Goal: Information Seeking & Learning: Find specific fact

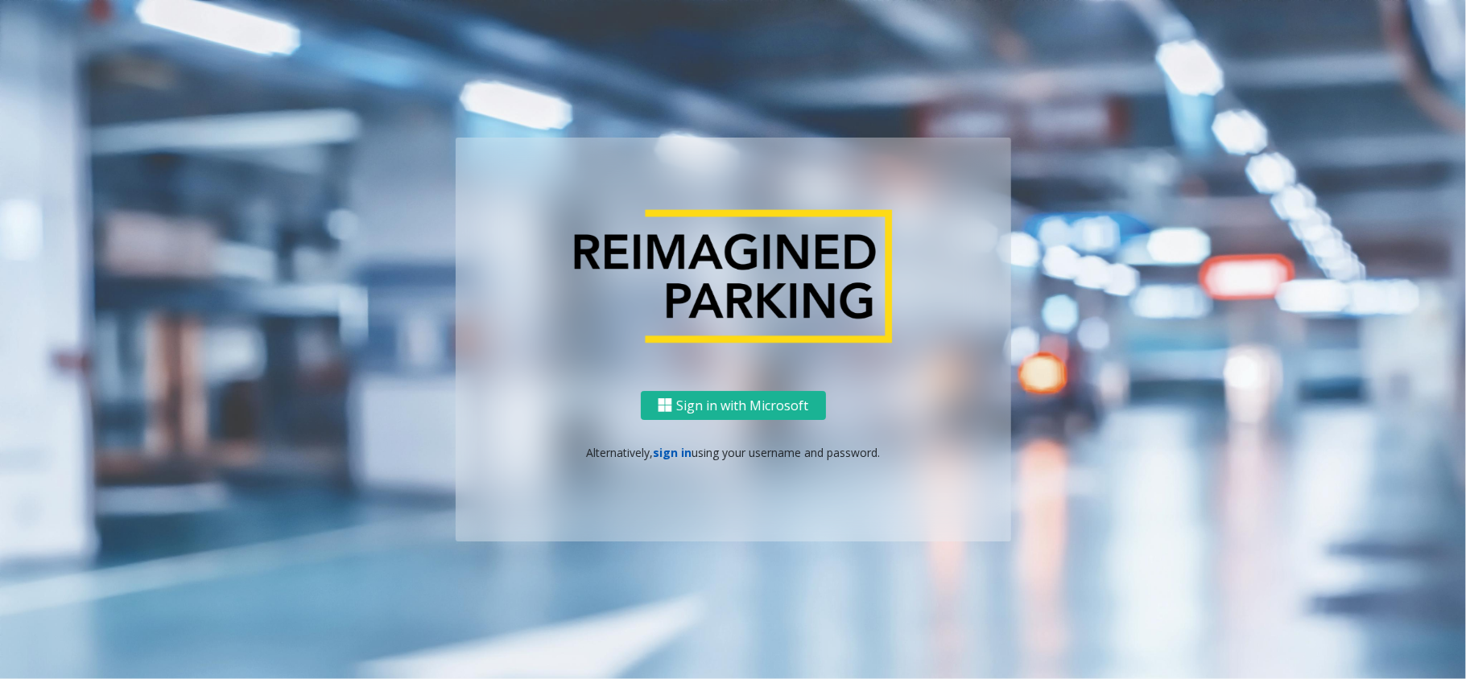
click at [676, 448] on link "sign in" at bounding box center [672, 452] width 39 height 15
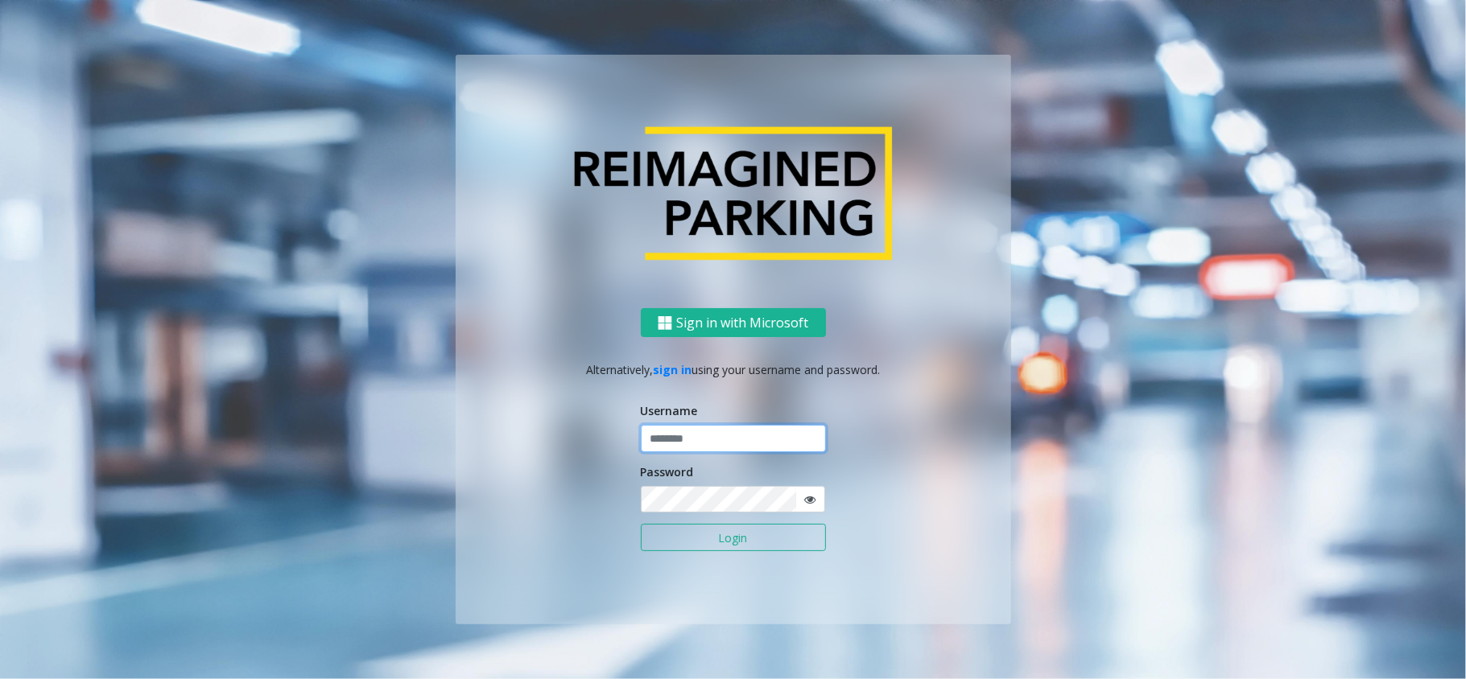
click at [679, 436] on input "text" at bounding box center [733, 438] width 185 height 27
type input "*********"
click at [641, 524] on button "Login" at bounding box center [733, 537] width 185 height 27
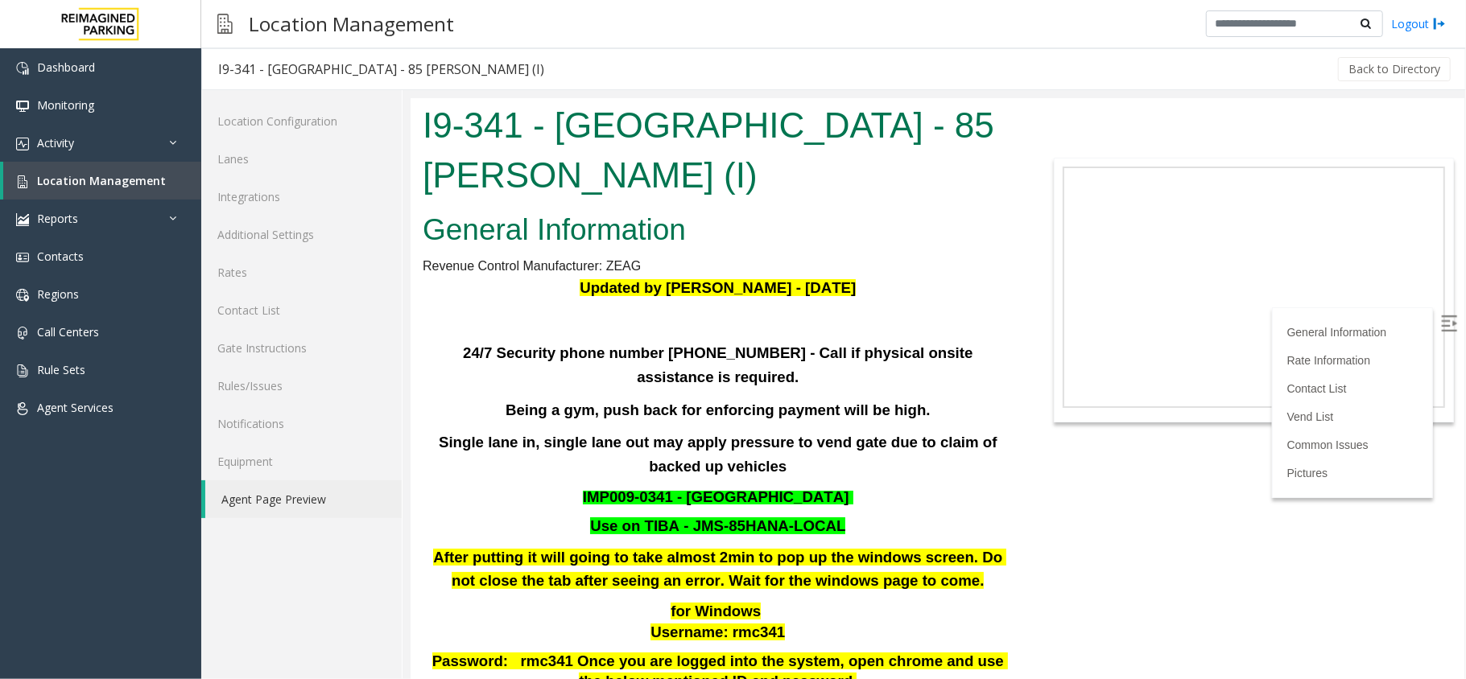
click at [926, 18] on div "Location Management Logout" at bounding box center [833, 24] width 1264 height 48
click at [150, 137] on link "Activity" at bounding box center [100, 143] width 201 height 38
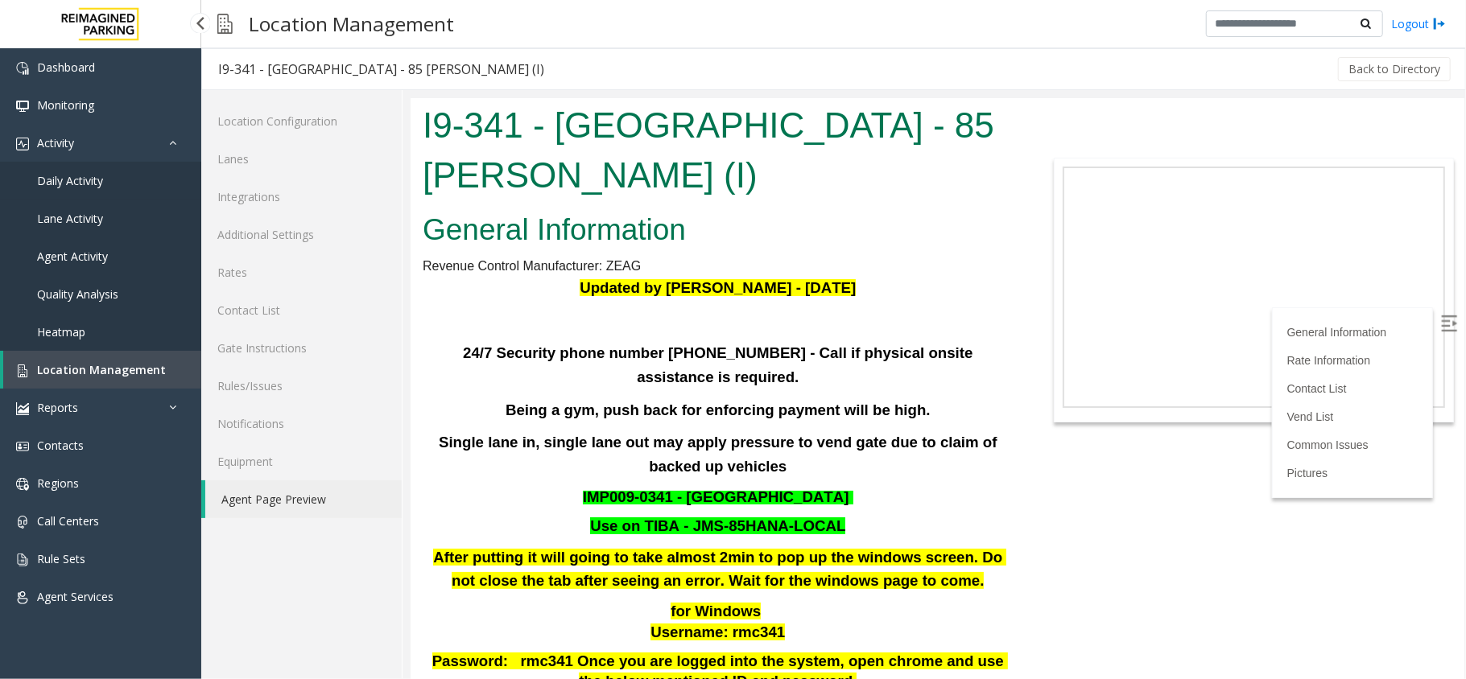
click at [117, 184] on link "Daily Activity" at bounding box center [100, 181] width 201 height 38
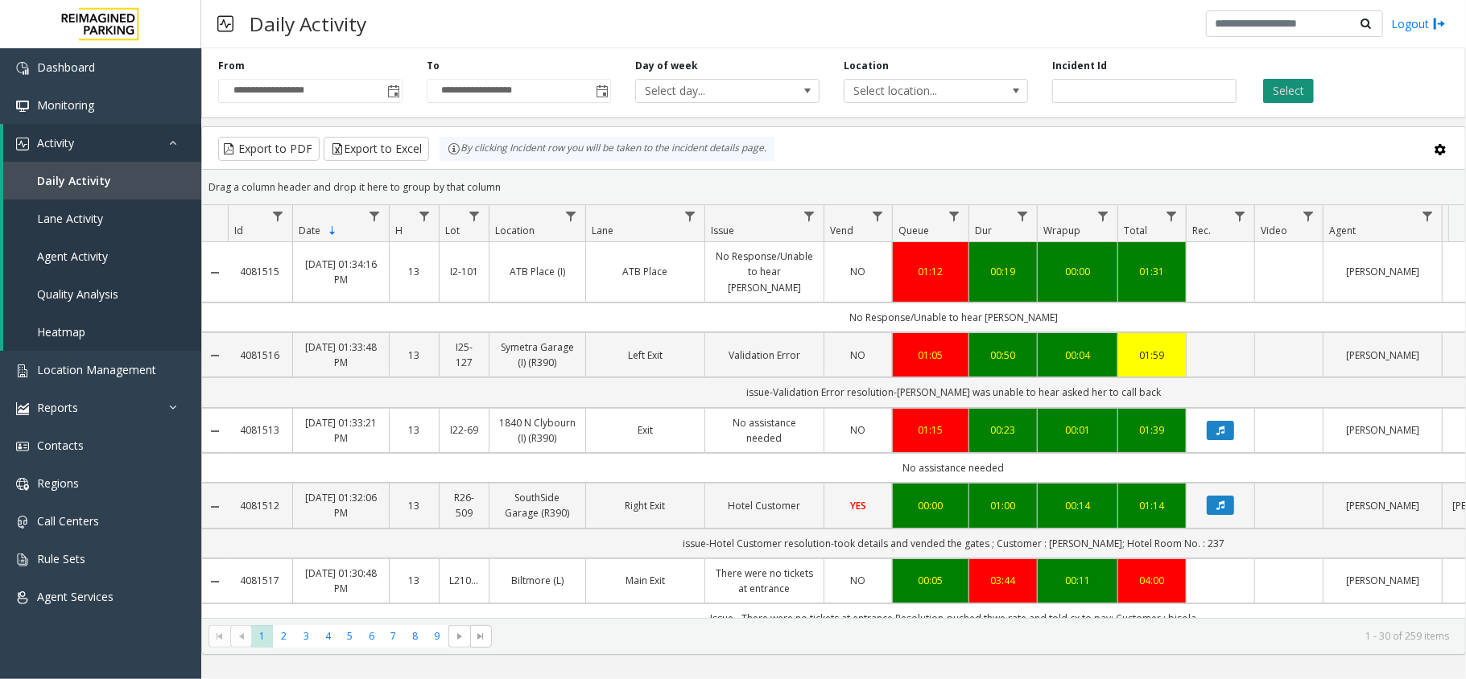
click at [1289, 82] on button "Select" at bounding box center [1288, 91] width 51 height 24
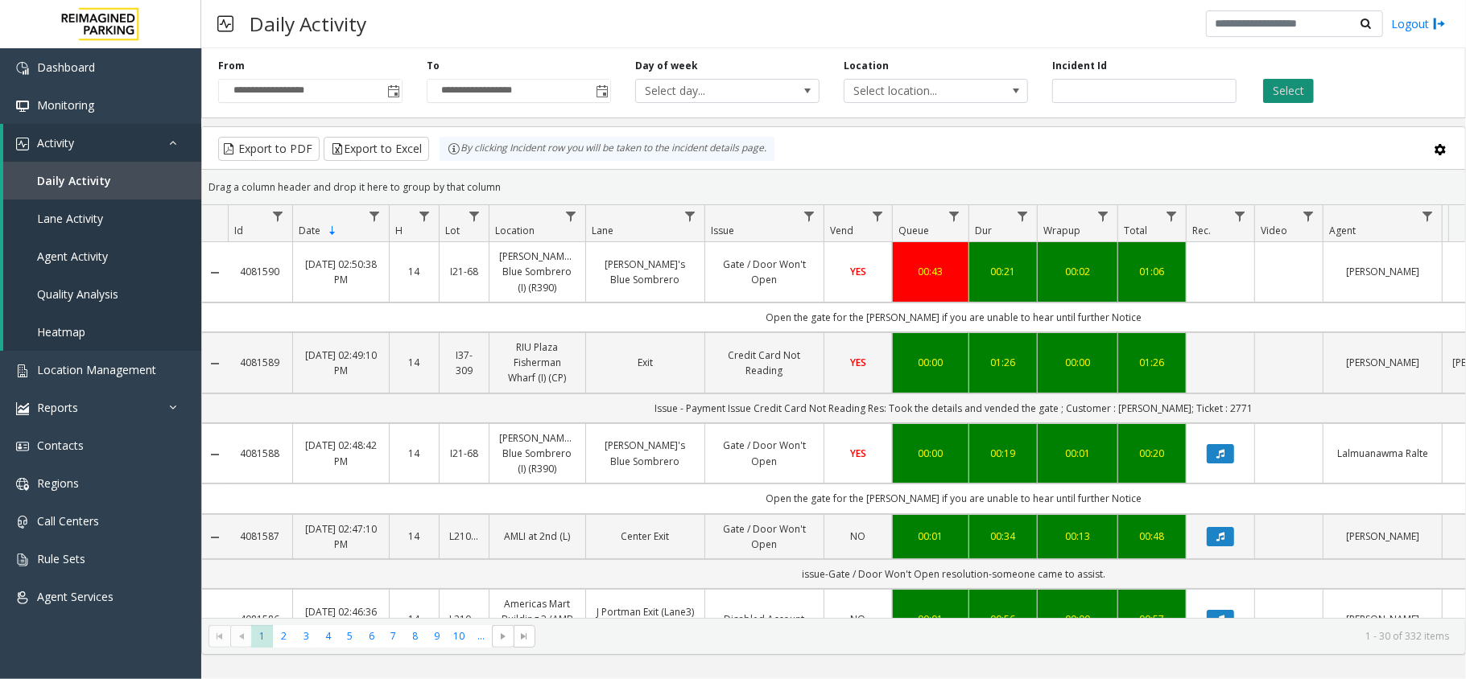
click at [1305, 89] on button "Select" at bounding box center [1288, 91] width 51 height 24
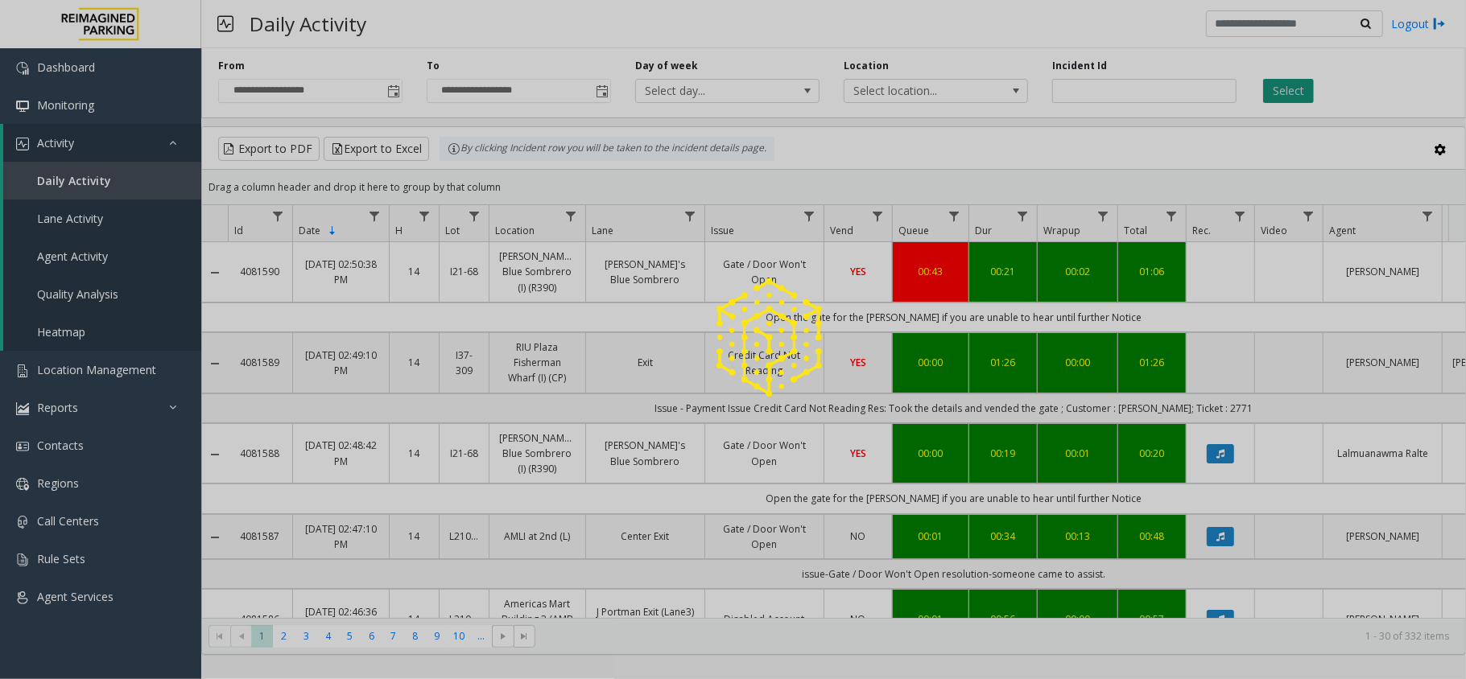
click at [1305, 89] on div at bounding box center [733, 339] width 1466 height 679
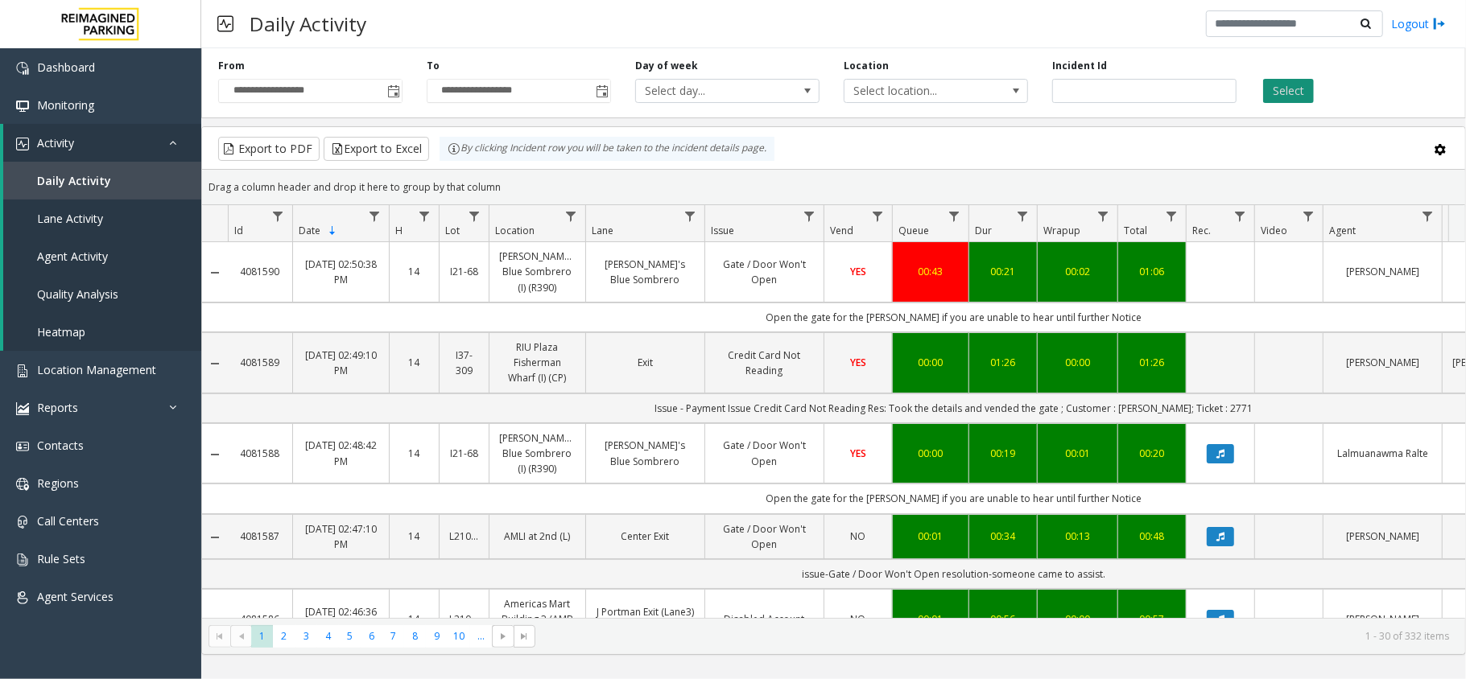
click at [1305, 89] on button "Select" at bounding box center [1288, 91] width 51 height 24
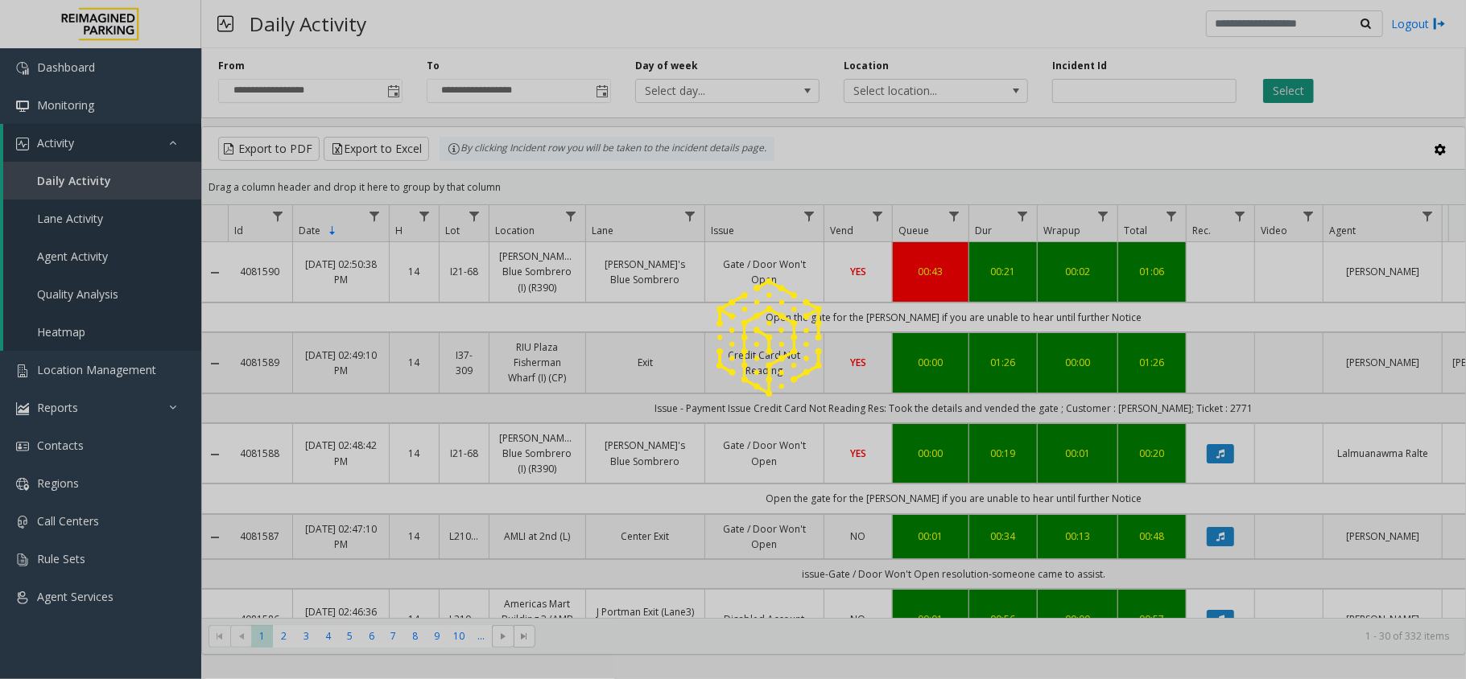
click at [1305, 89] on div at bounding box center [733, 339] width 1466 height 679
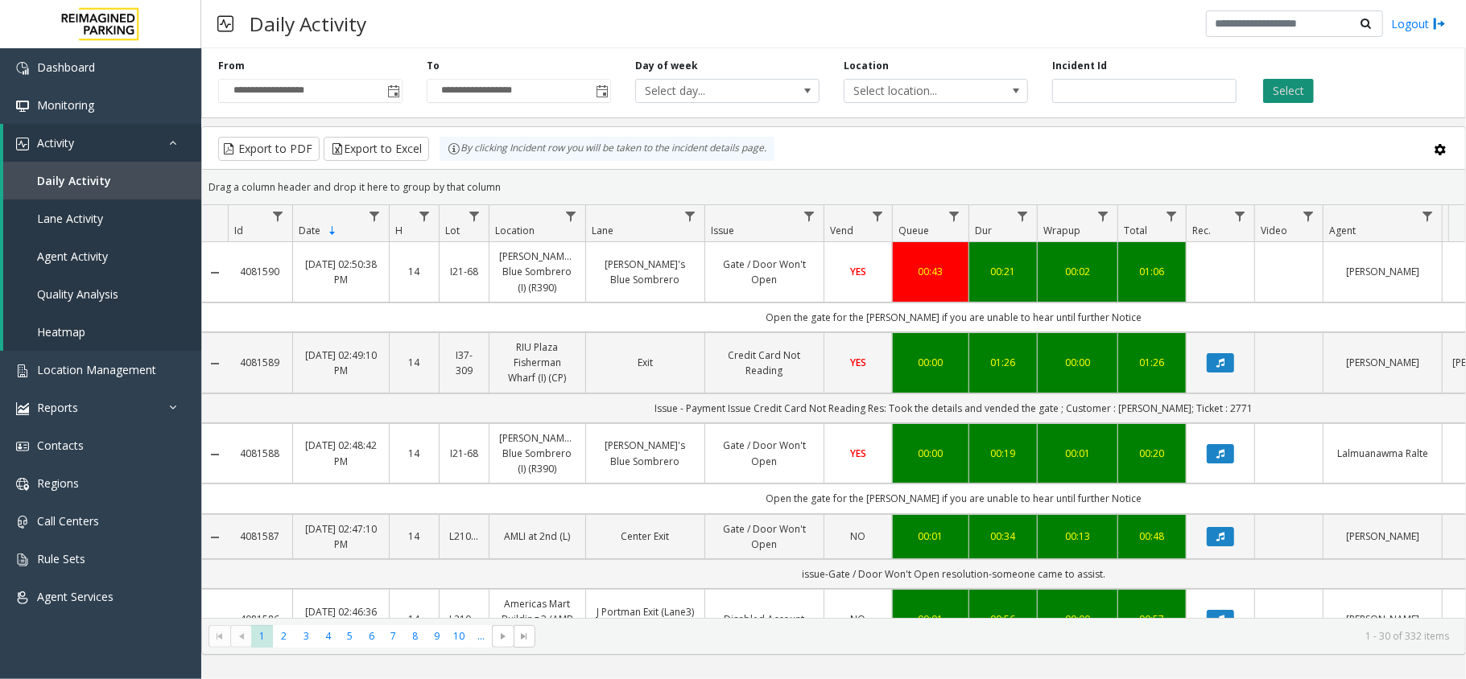
click at [1288, 91] on button "Select" at bounding box center [1288, 91] width 51 height 24
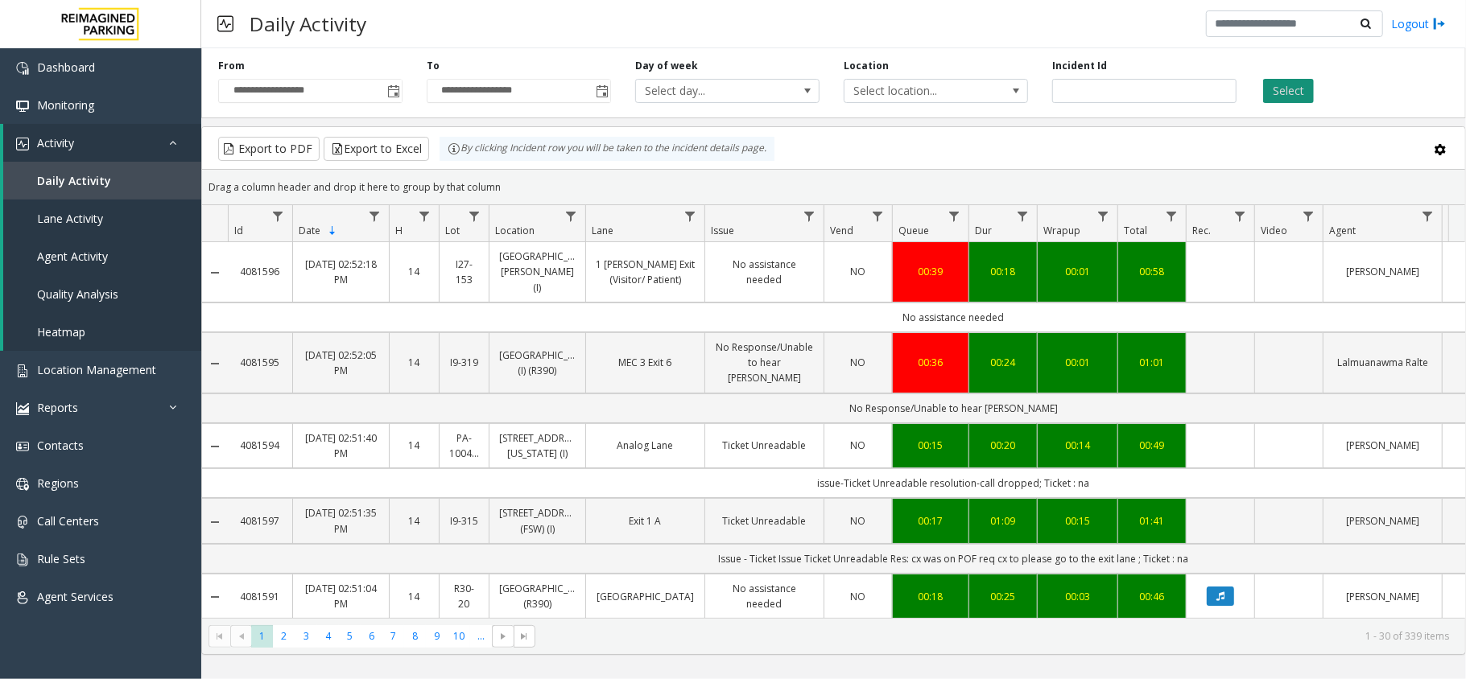
click at [1283, 95] on button "Select" at bounding box center [1288, 91] width 51 height 24
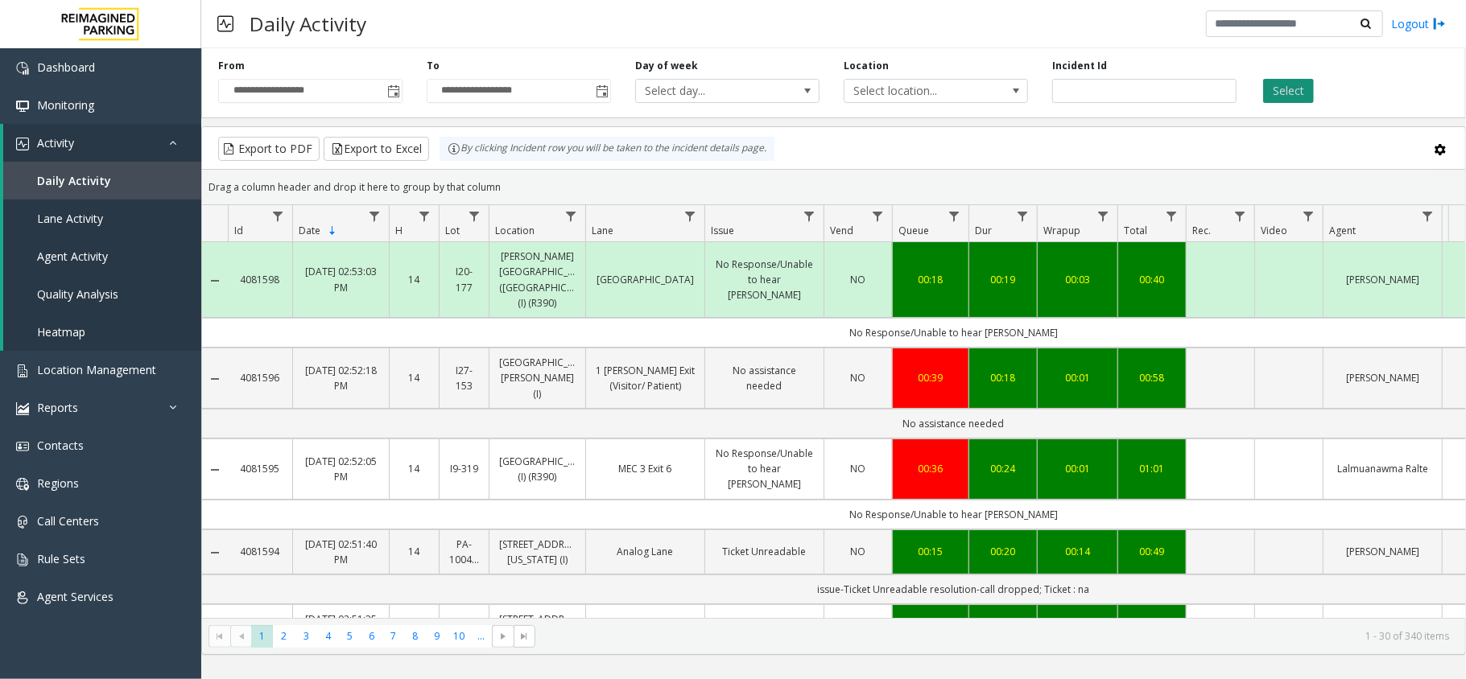
click at [1283, 95] on button "Select" at bounding box center [1288, 91] width 51 height 24
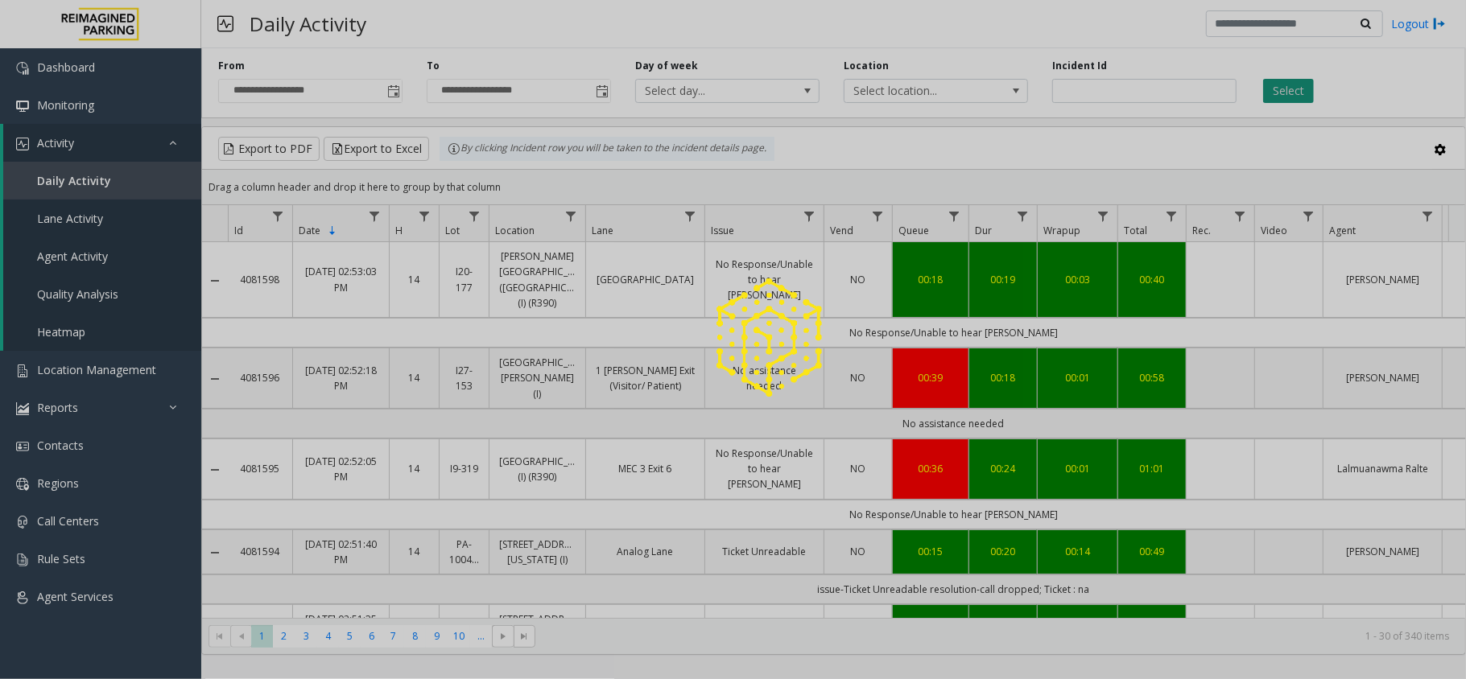
click at [1283, 95] on div at bounding box center [733, 339] width 1466 height 679
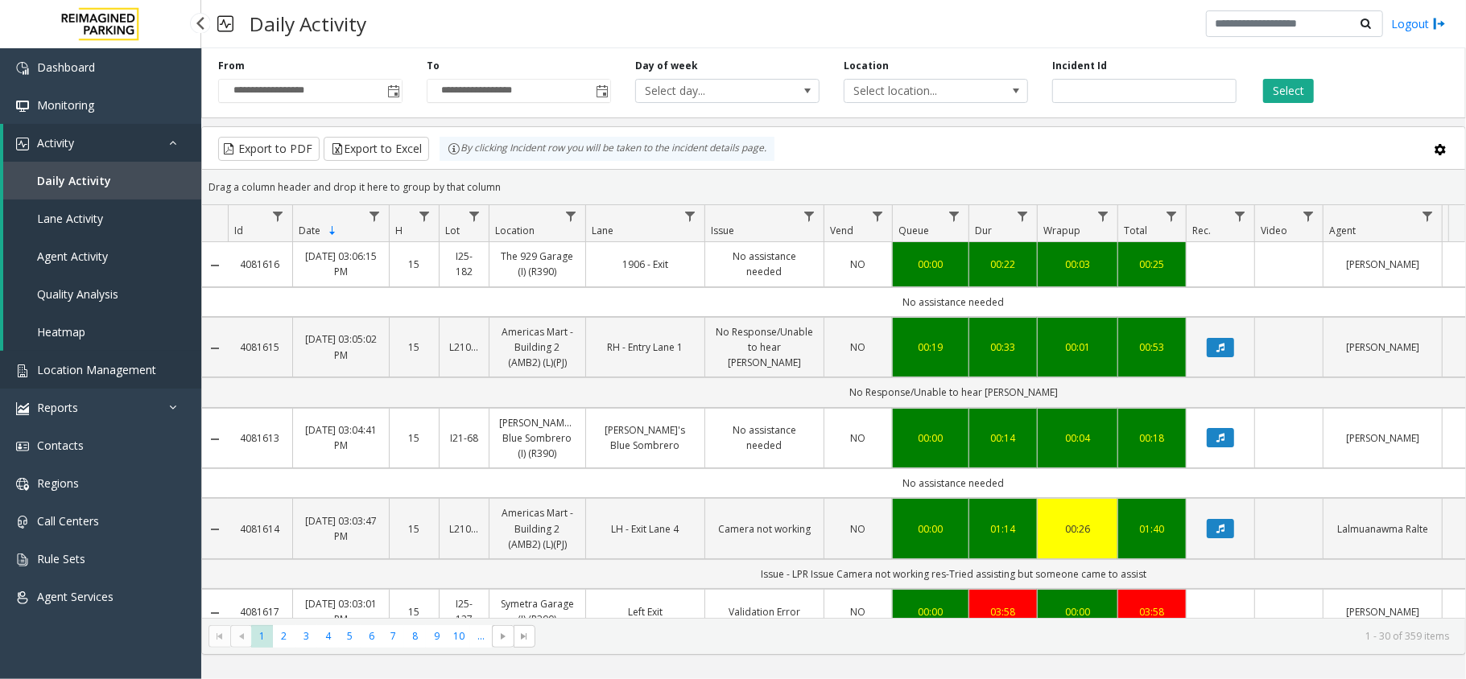
click at [110, 365] on span "Location Management" at bounding box center [96, 369] width 119 height 15
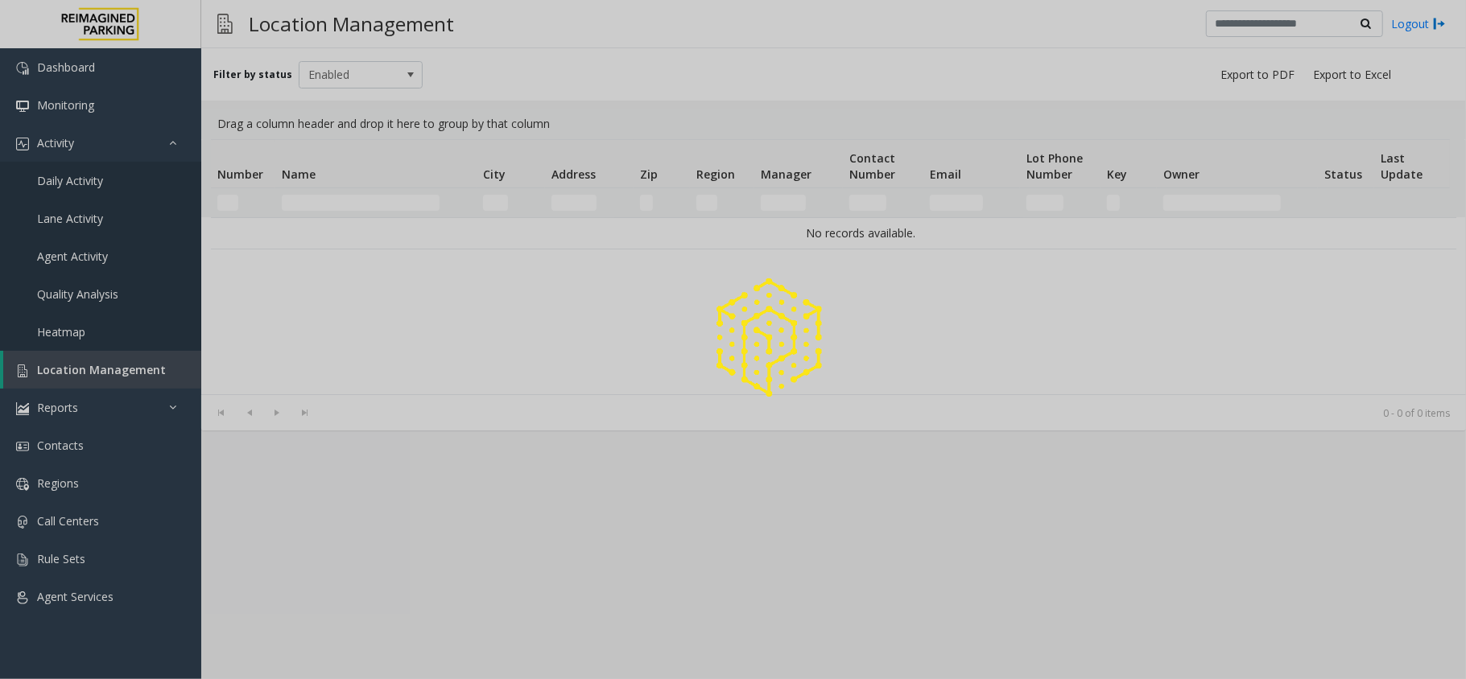
click at [393, 198] on div at bounding box center [733, 339] width 1466 height 679
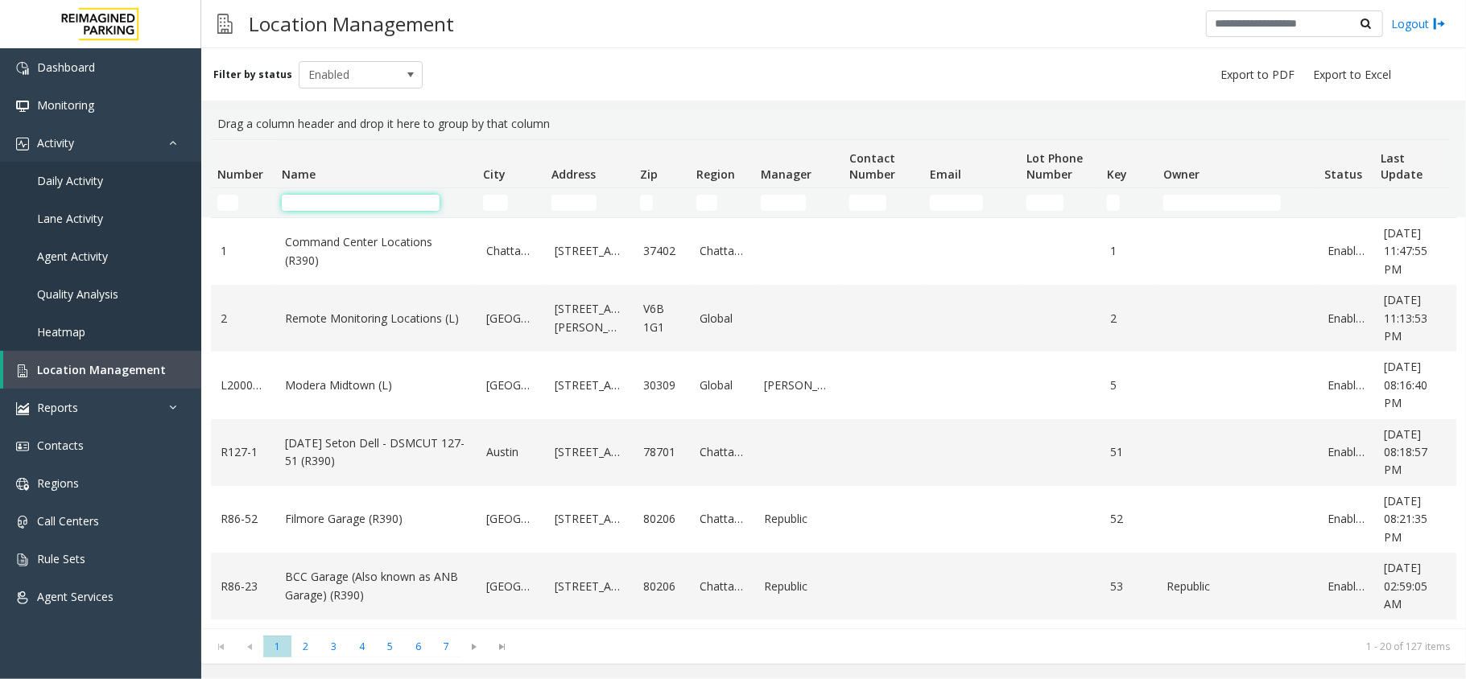
click at [387, 207] on input "Name Filter" at bounding box center [361, 203] width 158 height 16
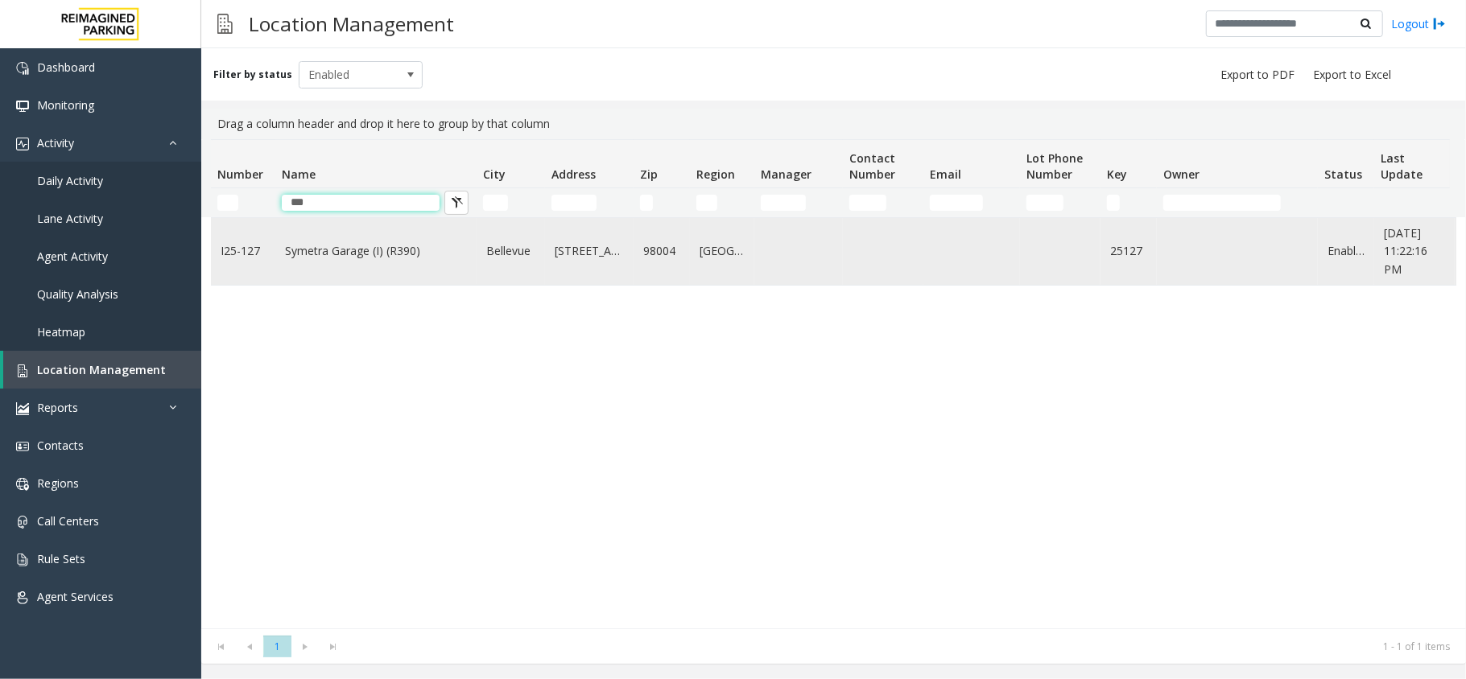
type input "***"
click at [387, 253] on link "Symetra Garage (I) (R390)" at bounding box center [376, 251] width 182 height 18
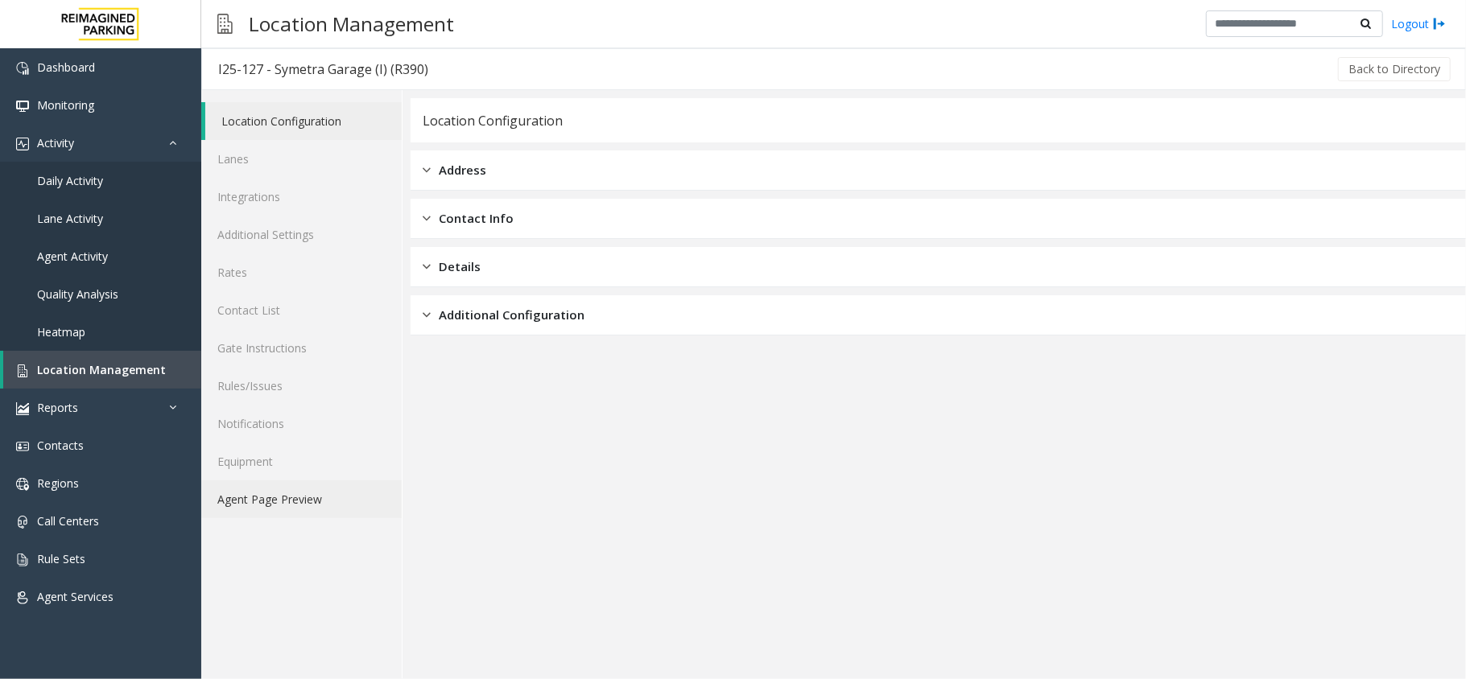
click at [312, 513] on link "Agent Page Preview" at bounding box center [301, 500] width 200 height 38
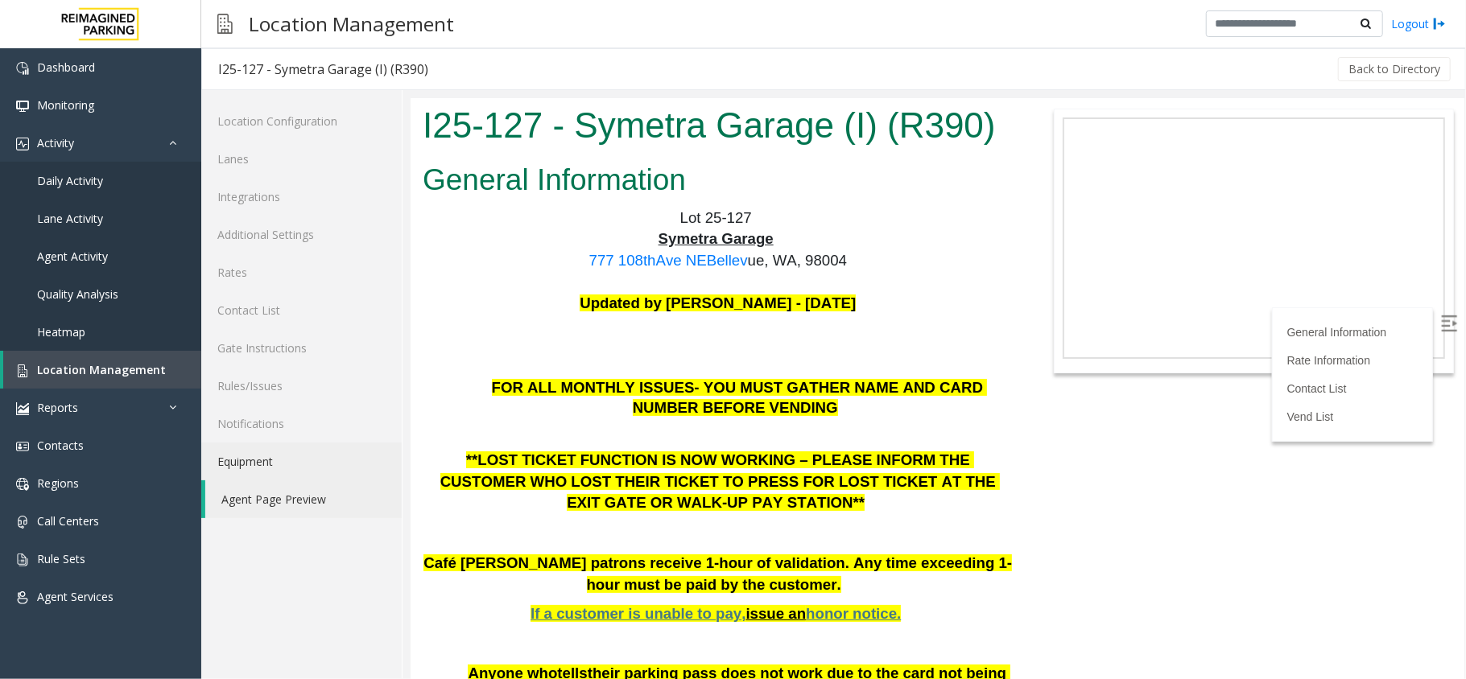
scroll to position [107, 0]
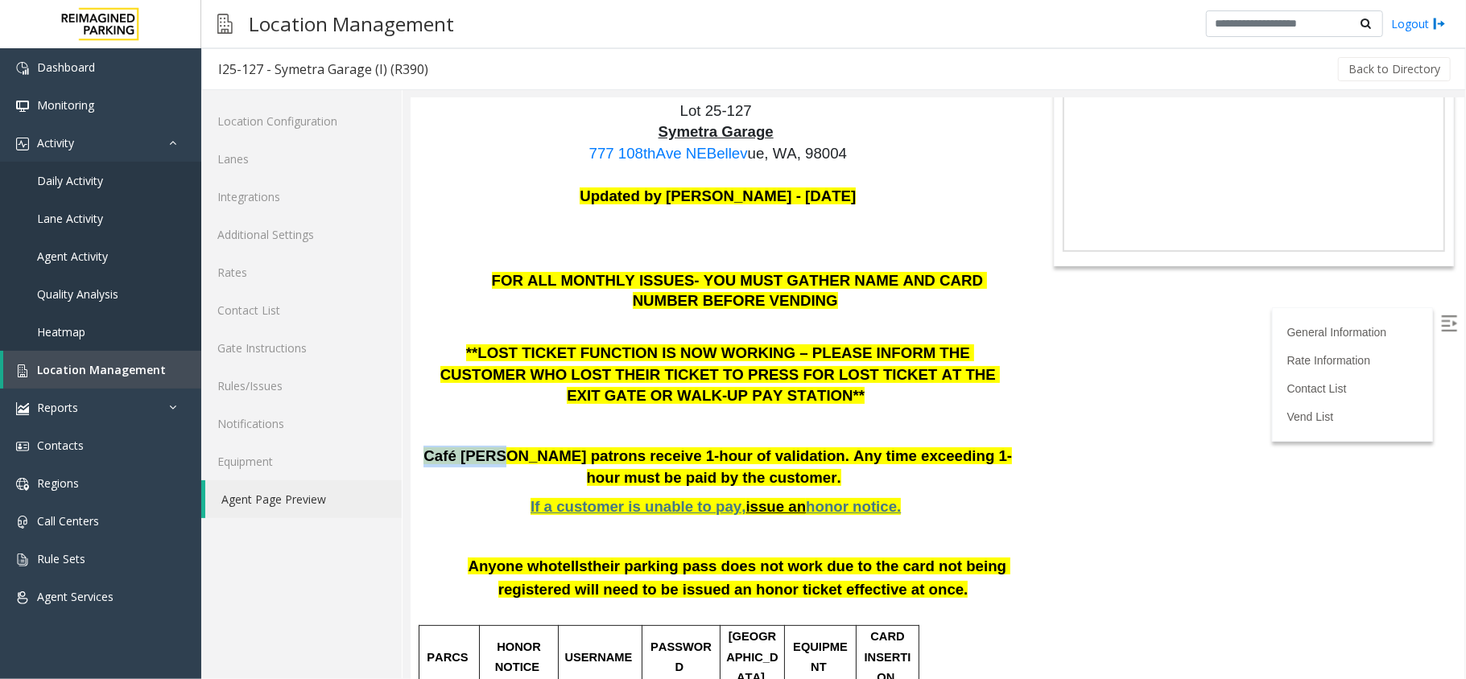
drag, startPoint x: 493, startPoint y: 433, endPoint x: 419, endPoint y: 434, distance: 73.2
copy span "Café Hagen"
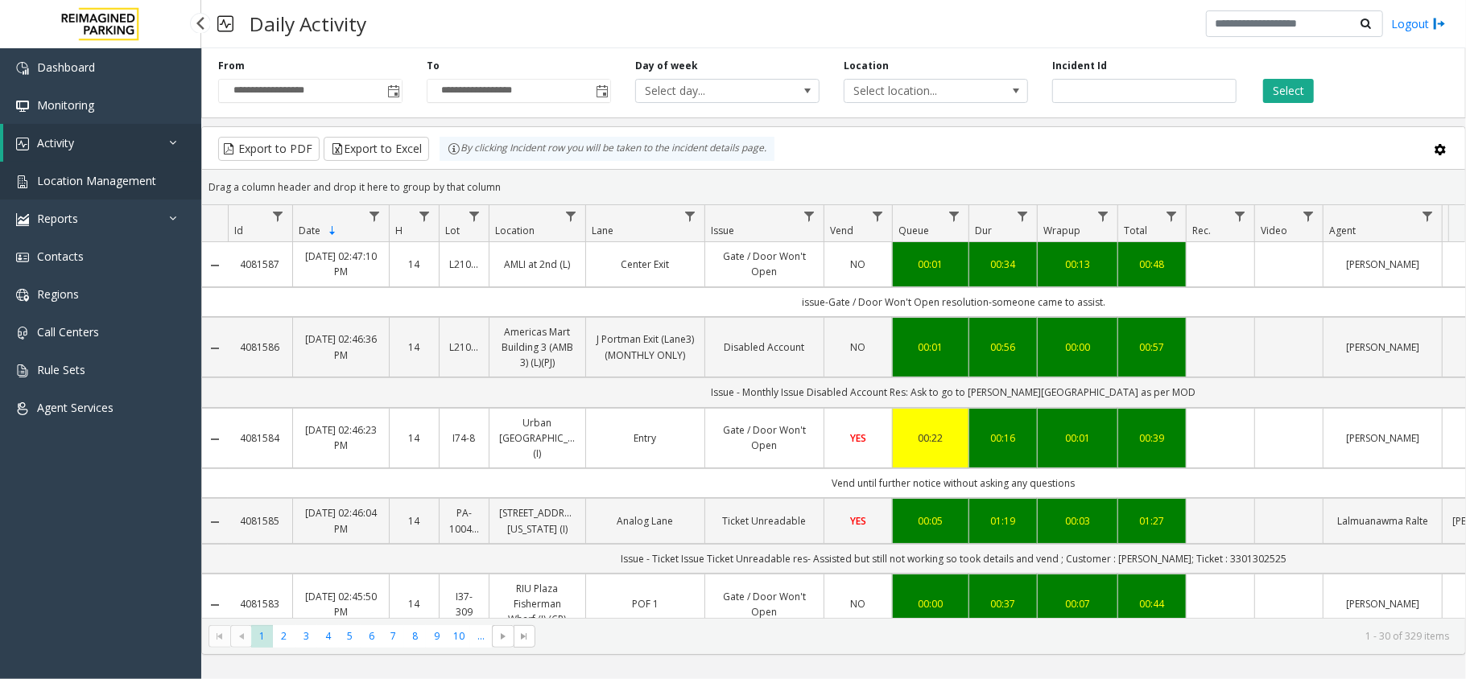
click at [120, 178] on span "Location Management" at bounding box center [96, 180] width 119 height 15
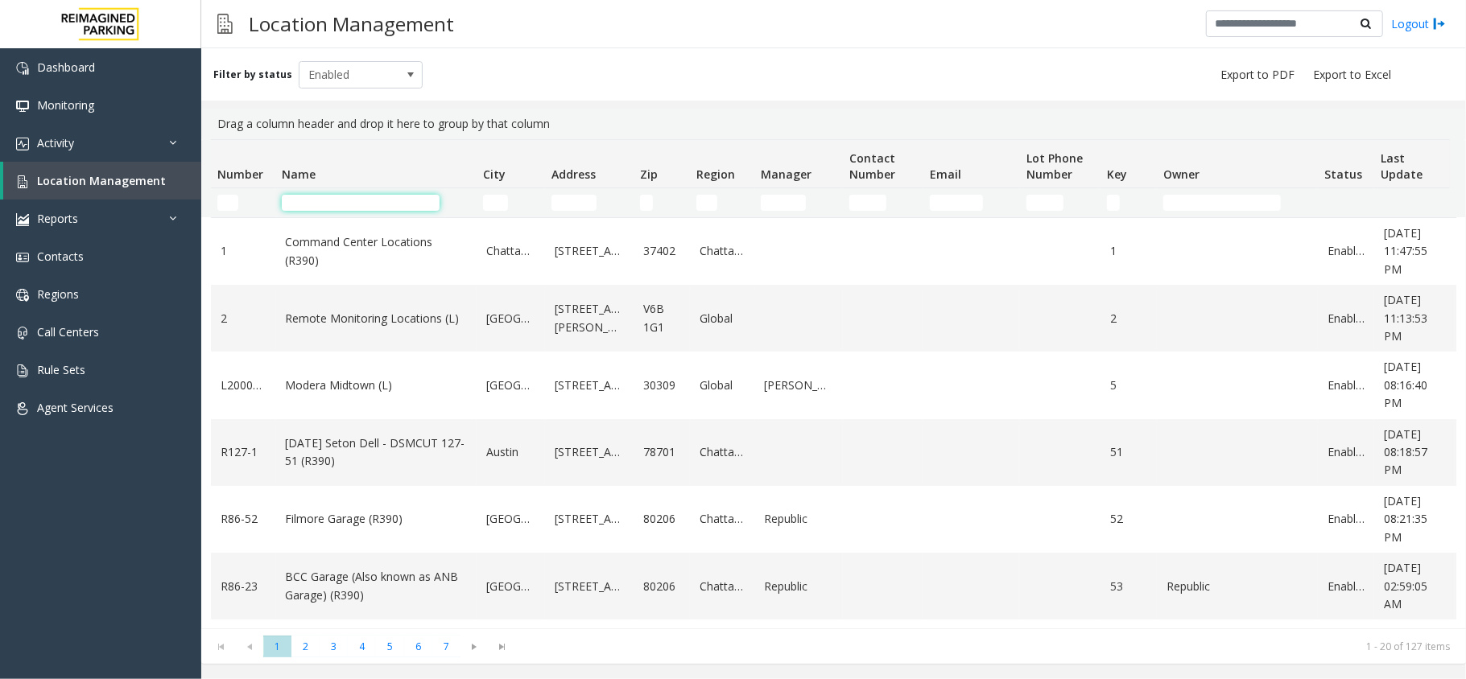
click at [336, 207] on input "Name Filter" at bounding box center [361, 203] width 158 height 16
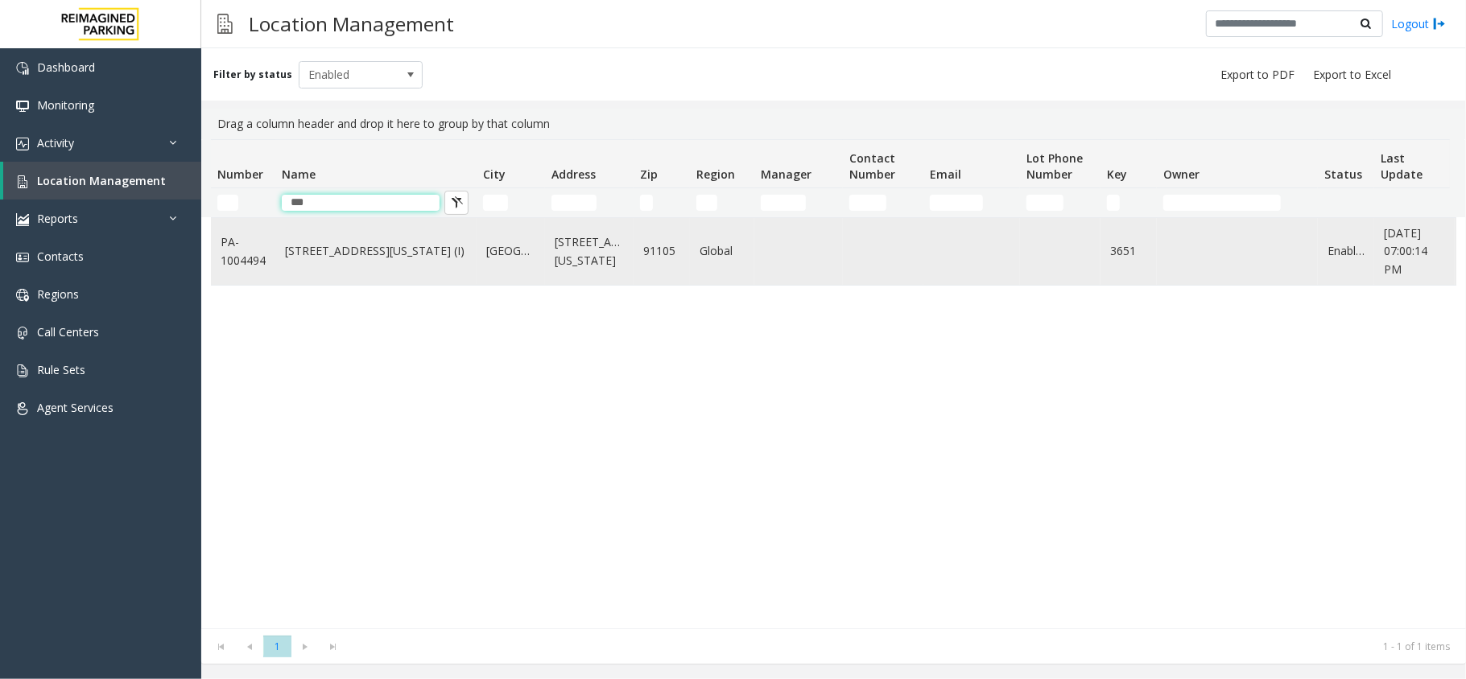
type input "***"
click at [335, 254] on link "177 E Colorado Blvd (I)" at bounding box center [376, 251] width 182 height 18
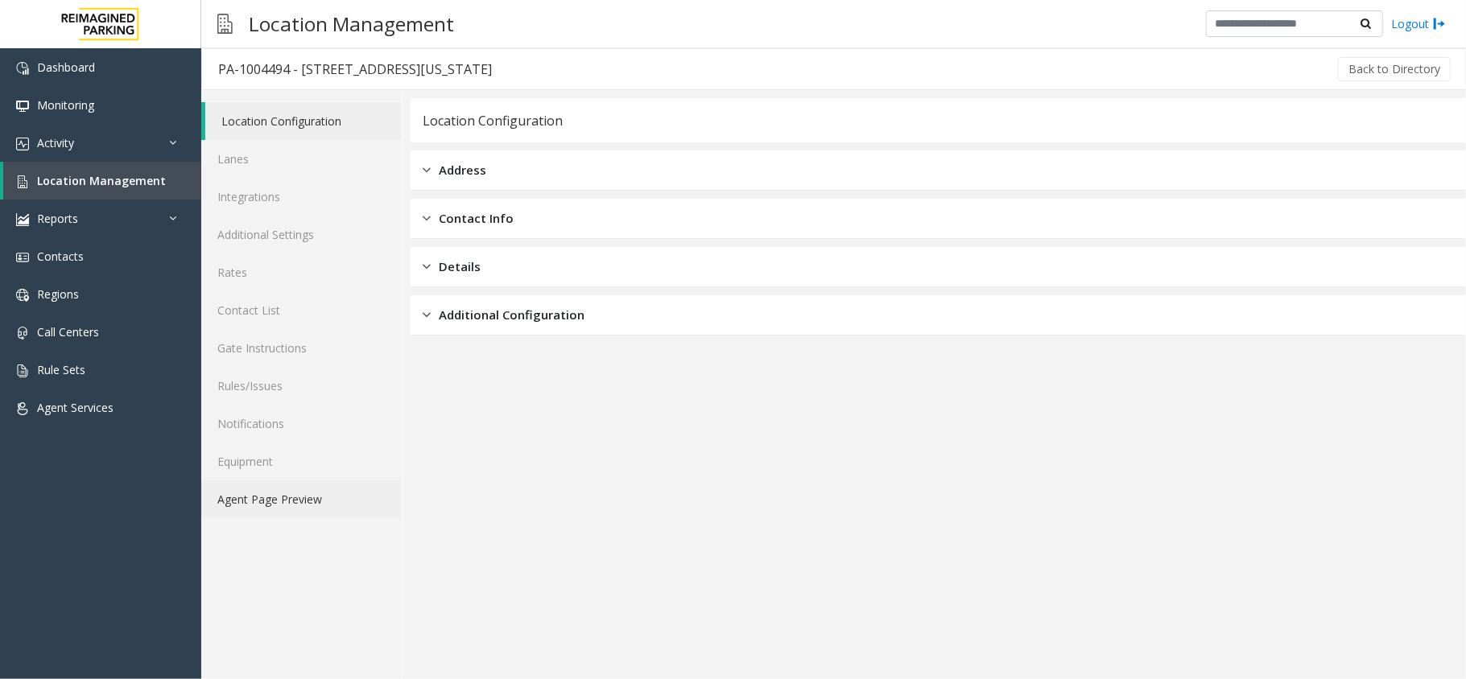
click at [316, 501] on link "Agent Page Preview" at bounding box center [301, 500] width 200 height 38
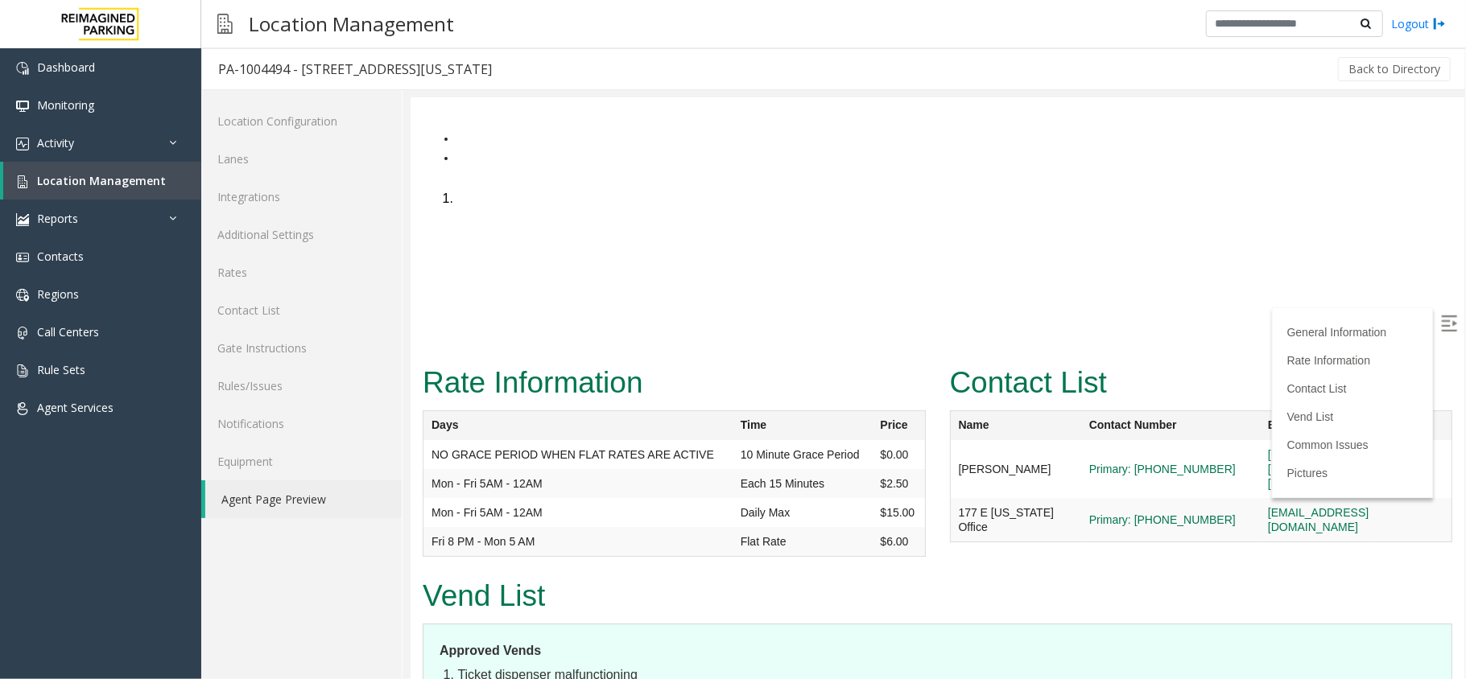
scroll to position [3786, 0]
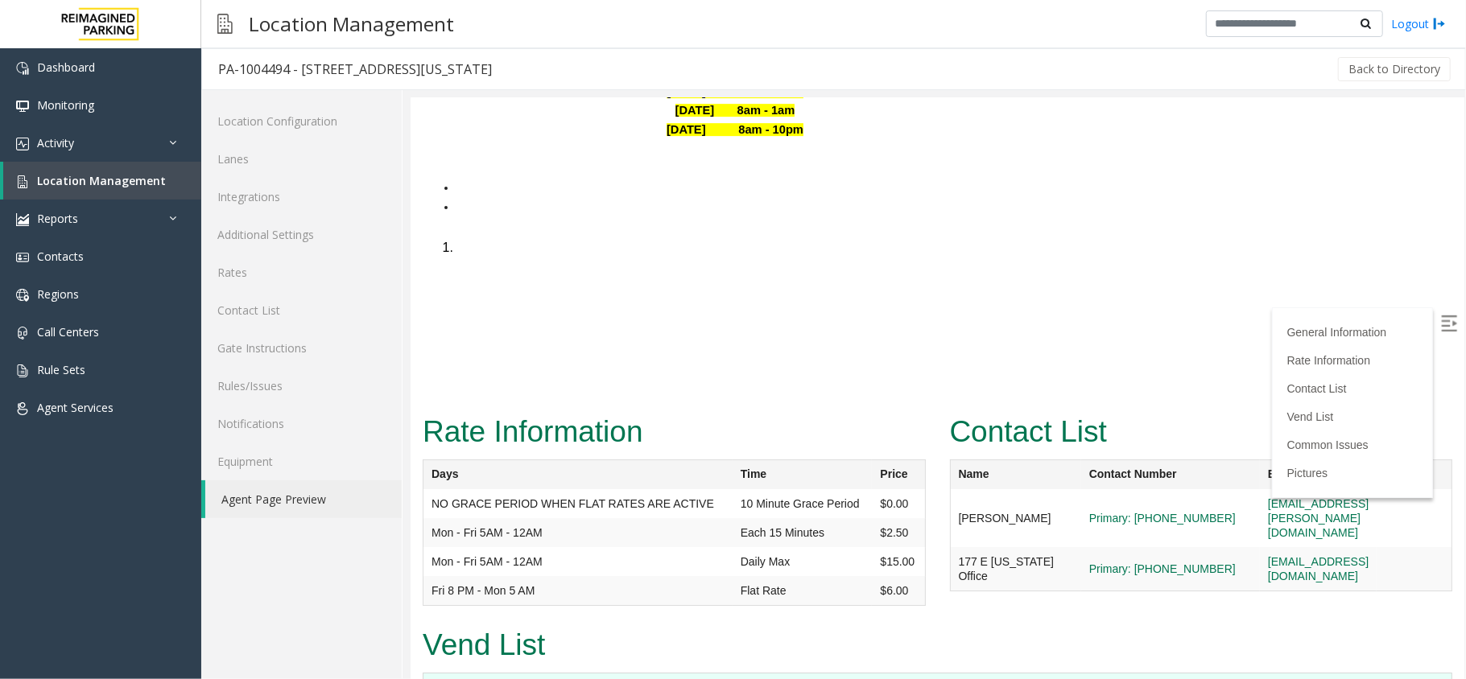
click at [1440, 328] on img at bounding box center [1448, 323] width 16 height 16
drag, startPoint x: 1392, startPoint y: 262, endPoint x: 1161, endPoint y: 262, distance: 230.2
click at [1161, 489] on tr "Crystal Velasquez Primary: (213) 334-5943 crystal.velasquez@reimaginedparking.c…" at bounding box center [1200, 518] width 502 height 58
copy tr "crystal.velasquez@reimaginedparking.com"
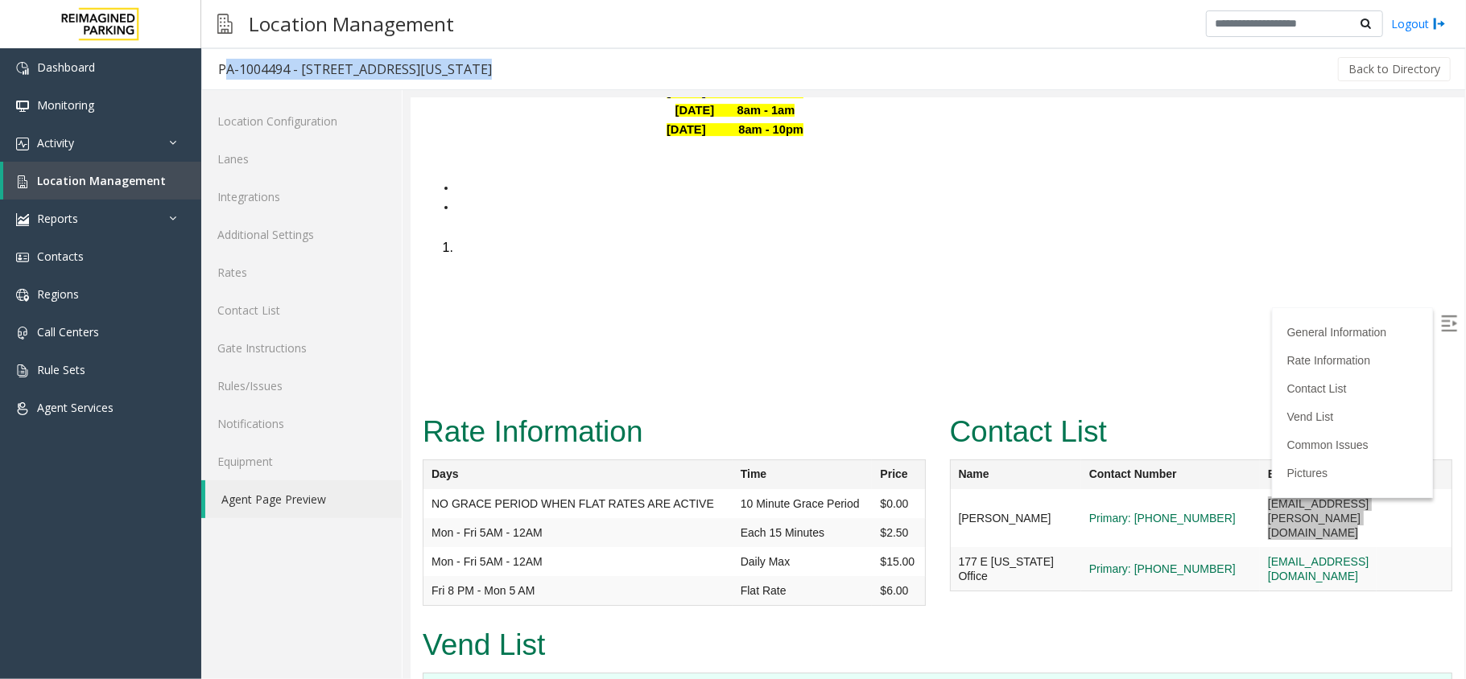
drag, startPoint x: 480, startPoint y: 72, endPoint x: 214, endPoint y: 76, distance: 265.6
click at [214, 76] on div "PA-1004494 - 177 E Colorado Blvd (I) Back to Directory" at bounding box center [833, 69] width 1264 height 42
copy div "PA-1004494 - 177 E Colorado Blvd (I)"
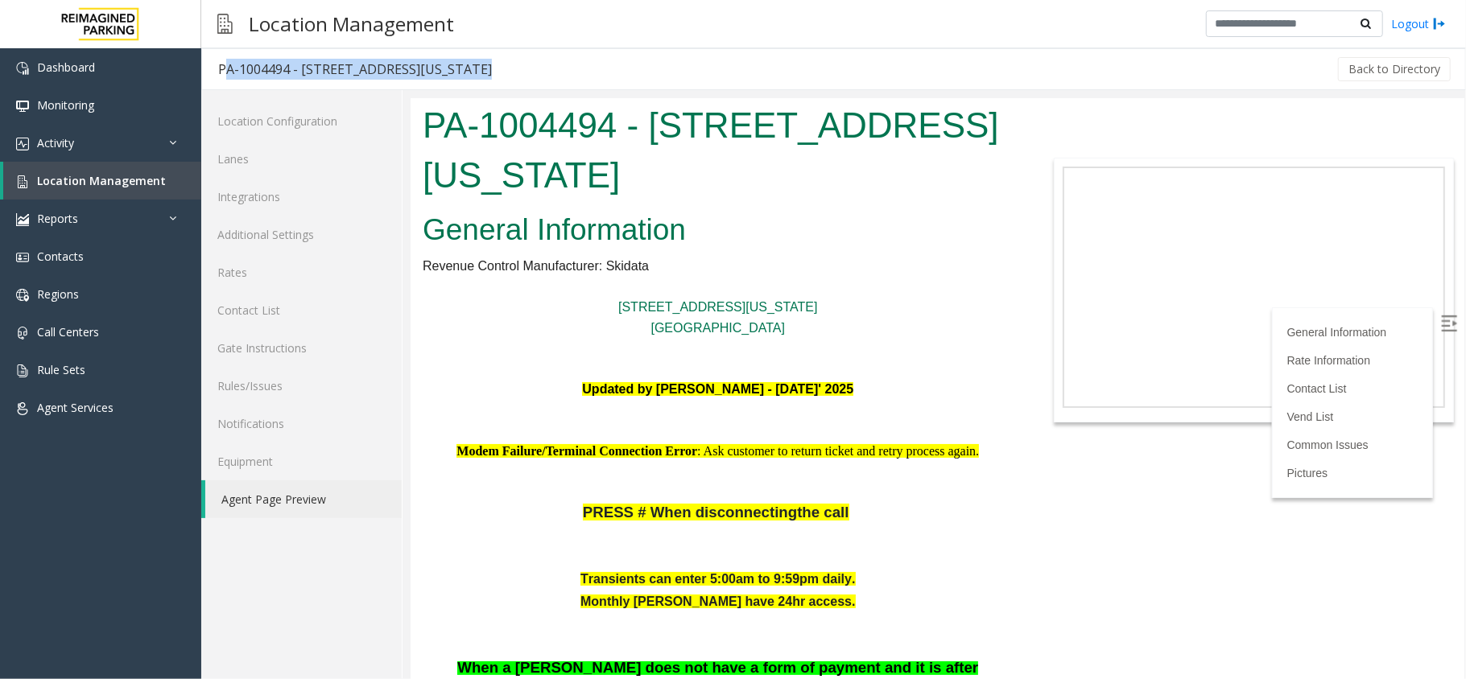
scroll to position [3786, 0]
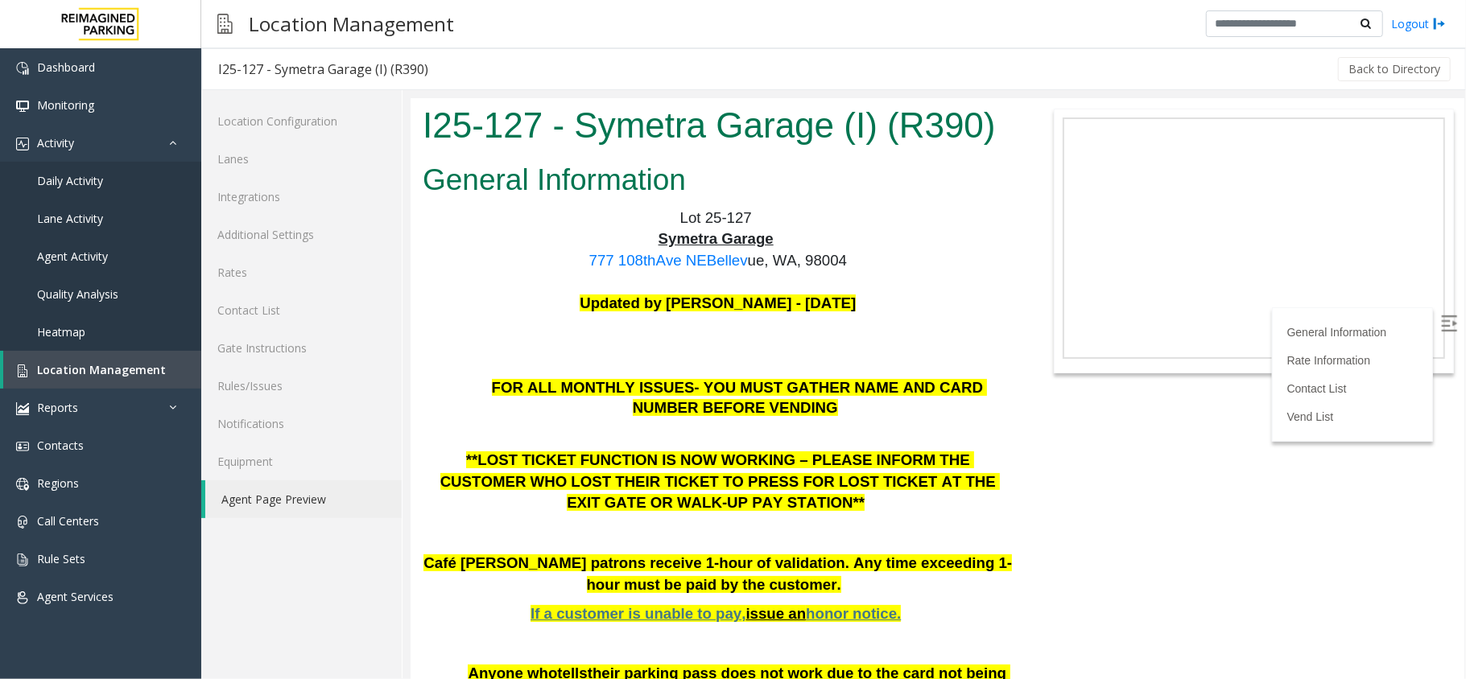
scroll to position [107, 0]
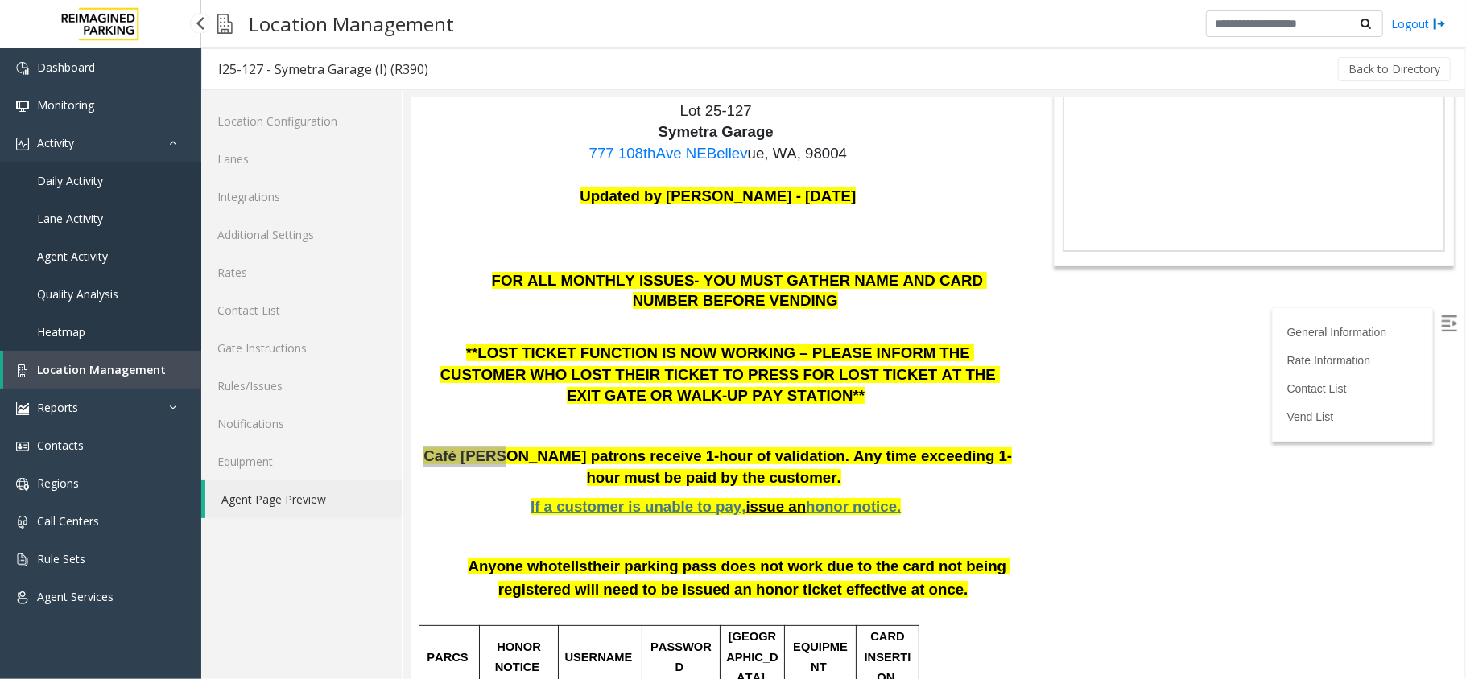
click at [95, 182] on span "Daily Activity" at bounding box center [70, 180] width 66 height 15
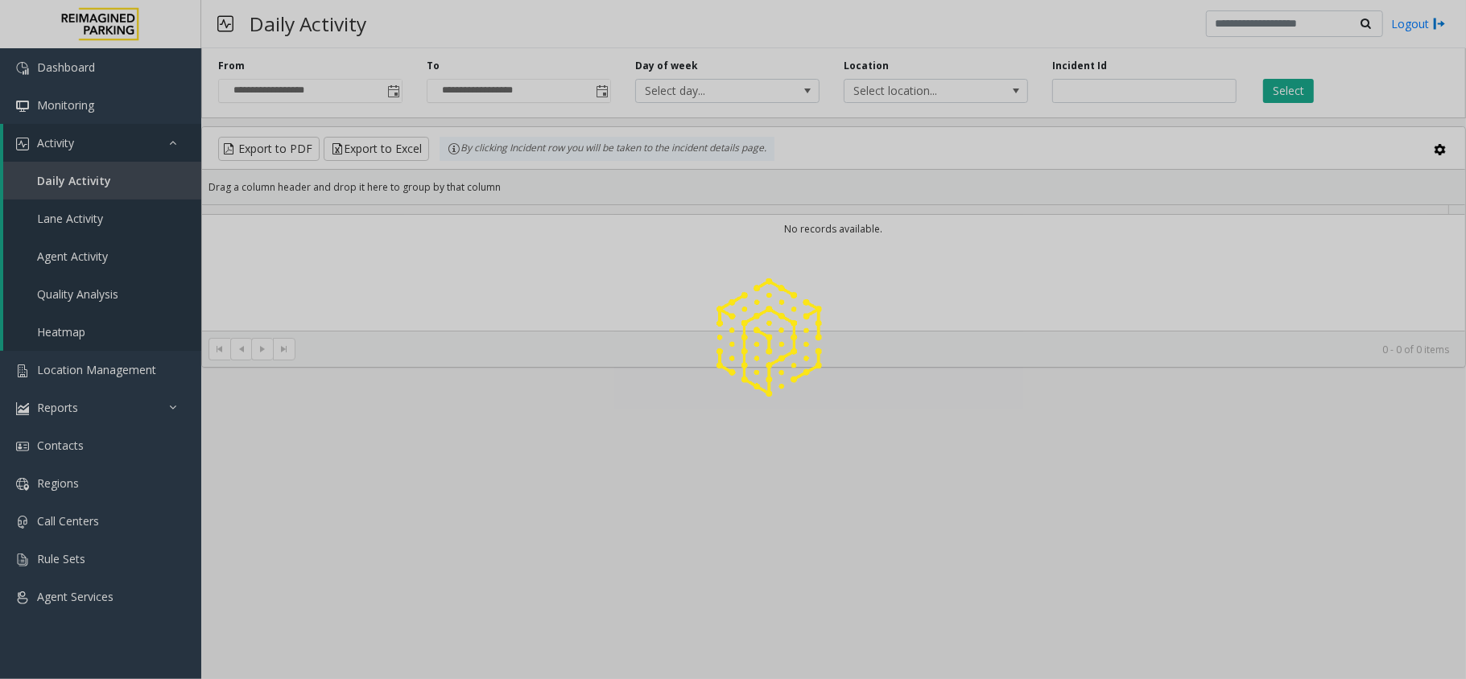
click at [95, 182] on div at bounding box center [733, 339] width 1466 height 679
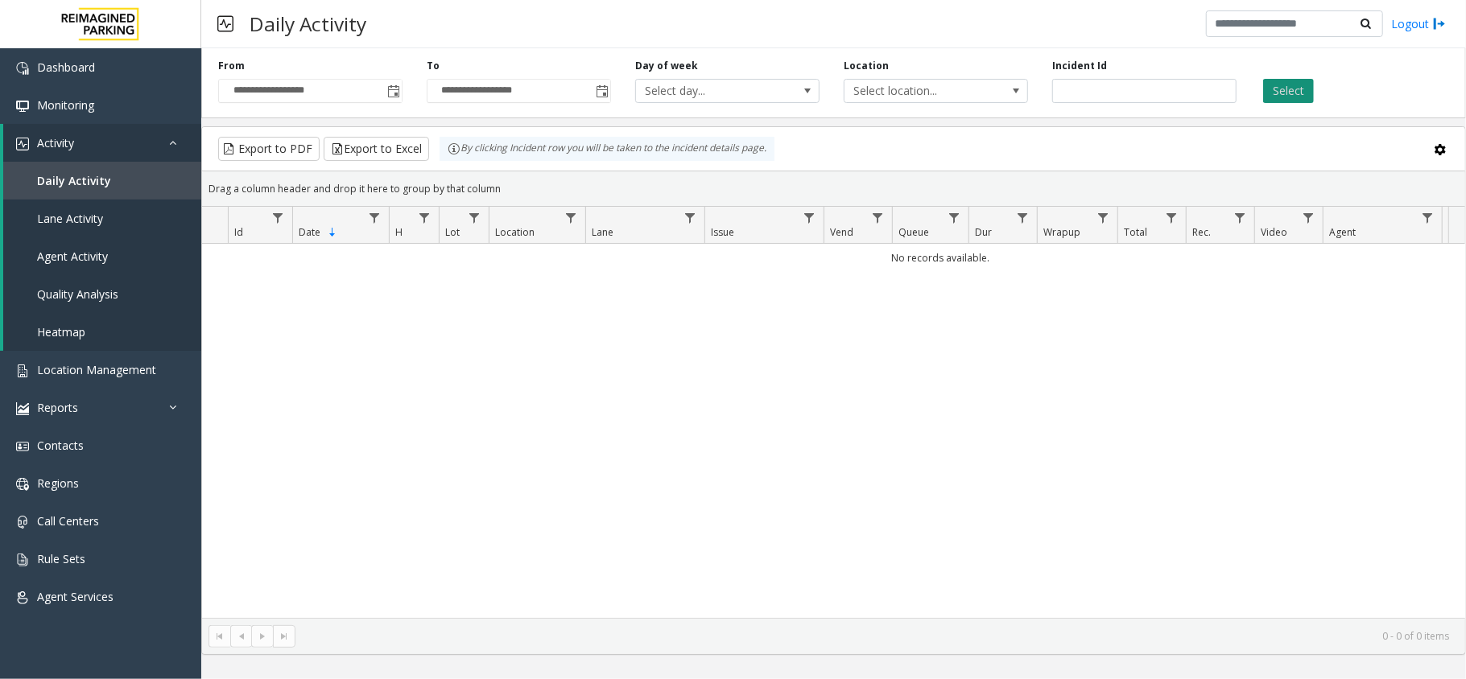
click at [1292, 92] on button "Select" at bounding box center [1288, 91] width 51 height 24
click at [384, 90] on span "Toggle popup" at bounding box center [393, 91] width 18 height 26
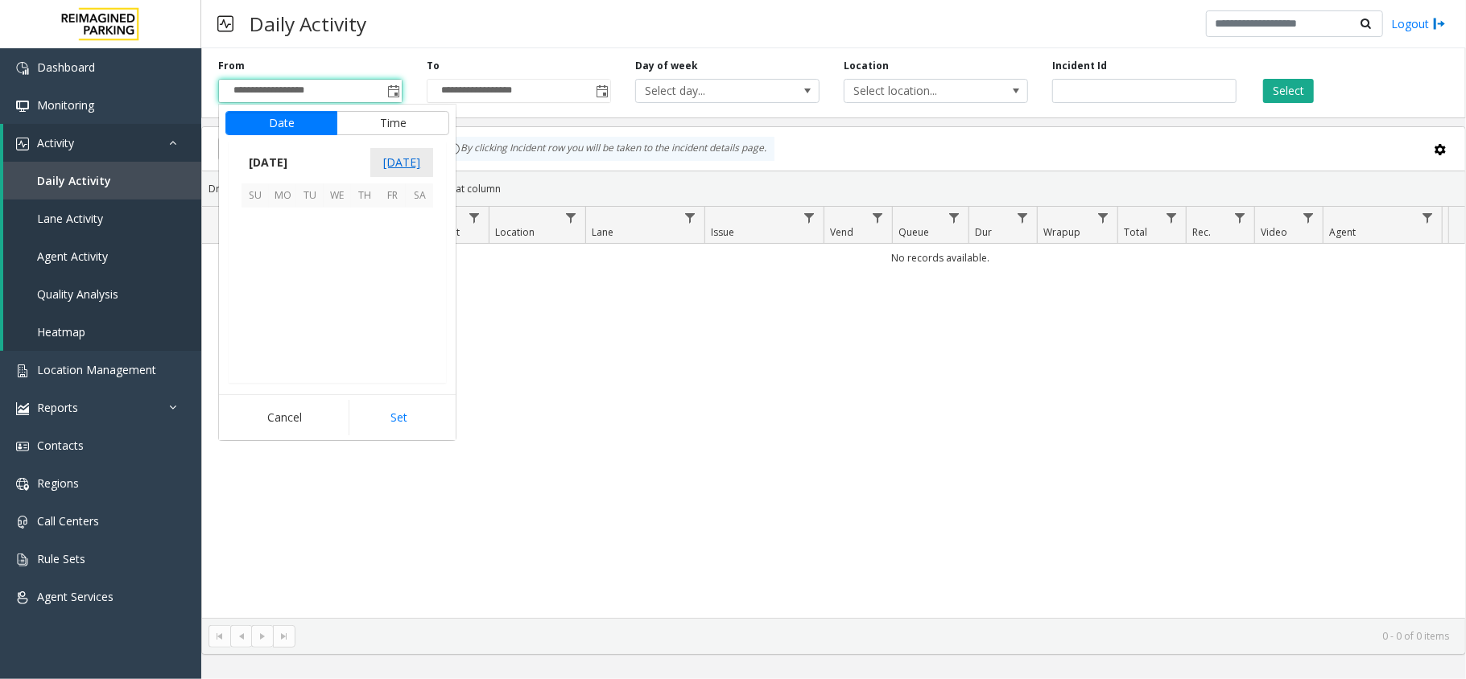
scroll to position [288870, 0]
click at [399, 277] on span "19" at bounding box center [391, 275] width 27 height 27
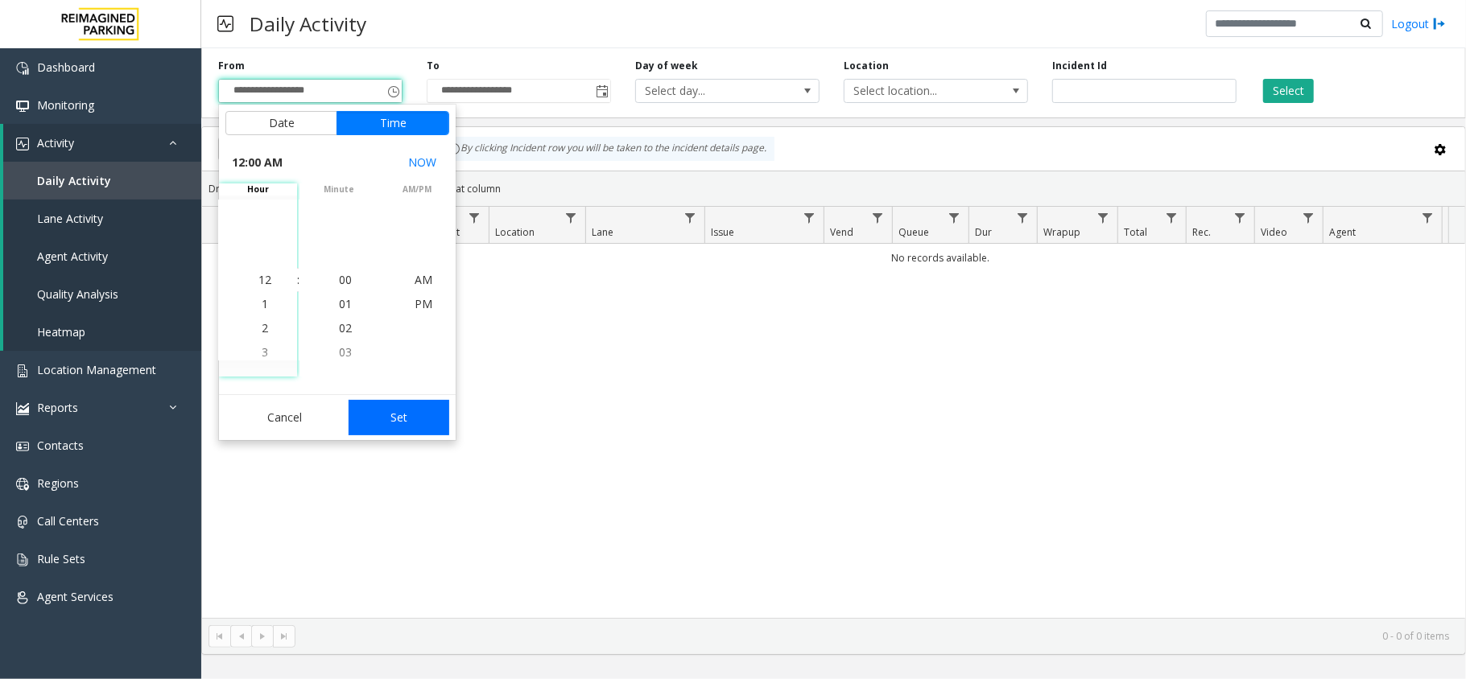
click at [433, 413] on button "Set" at bounding box center [399, 417] width 101 height 35
type input "**********"
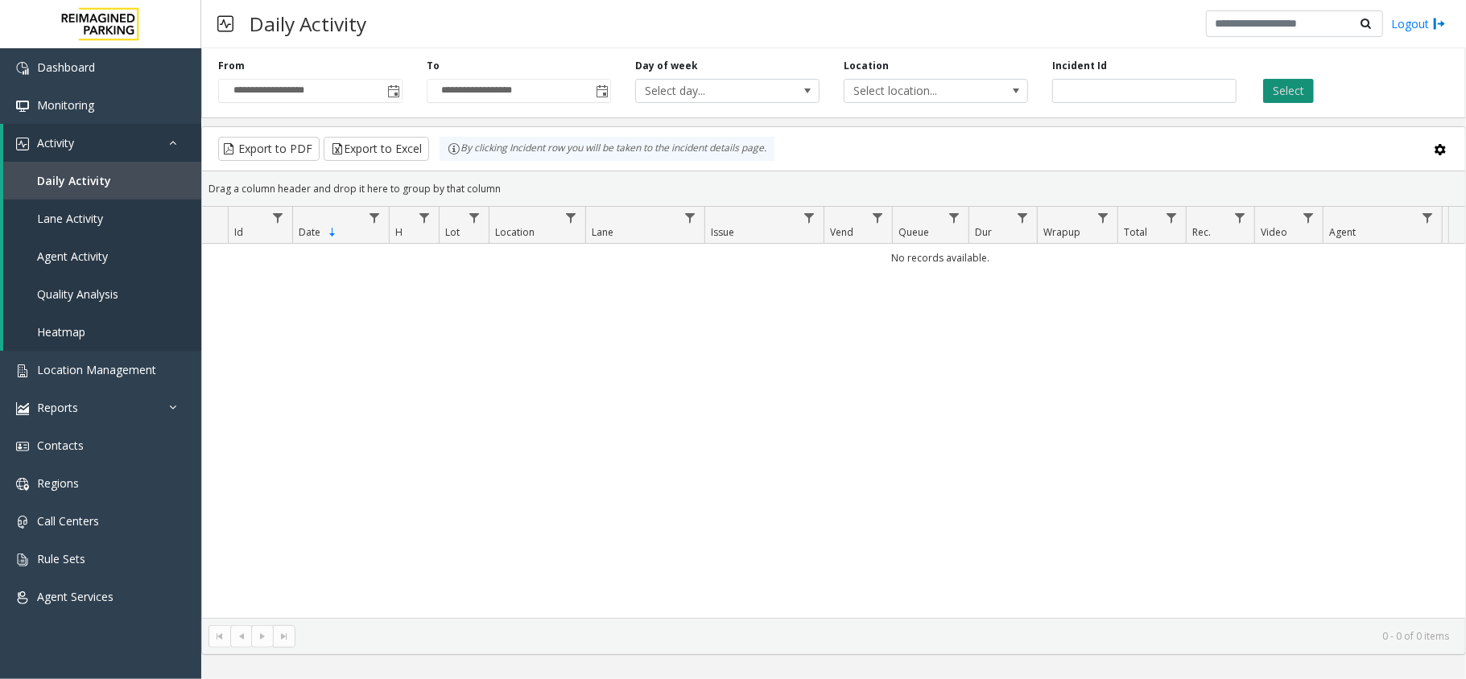
click at [1281, 82] on button "Select" at bounding box center [1288, 91] width 51 height 24
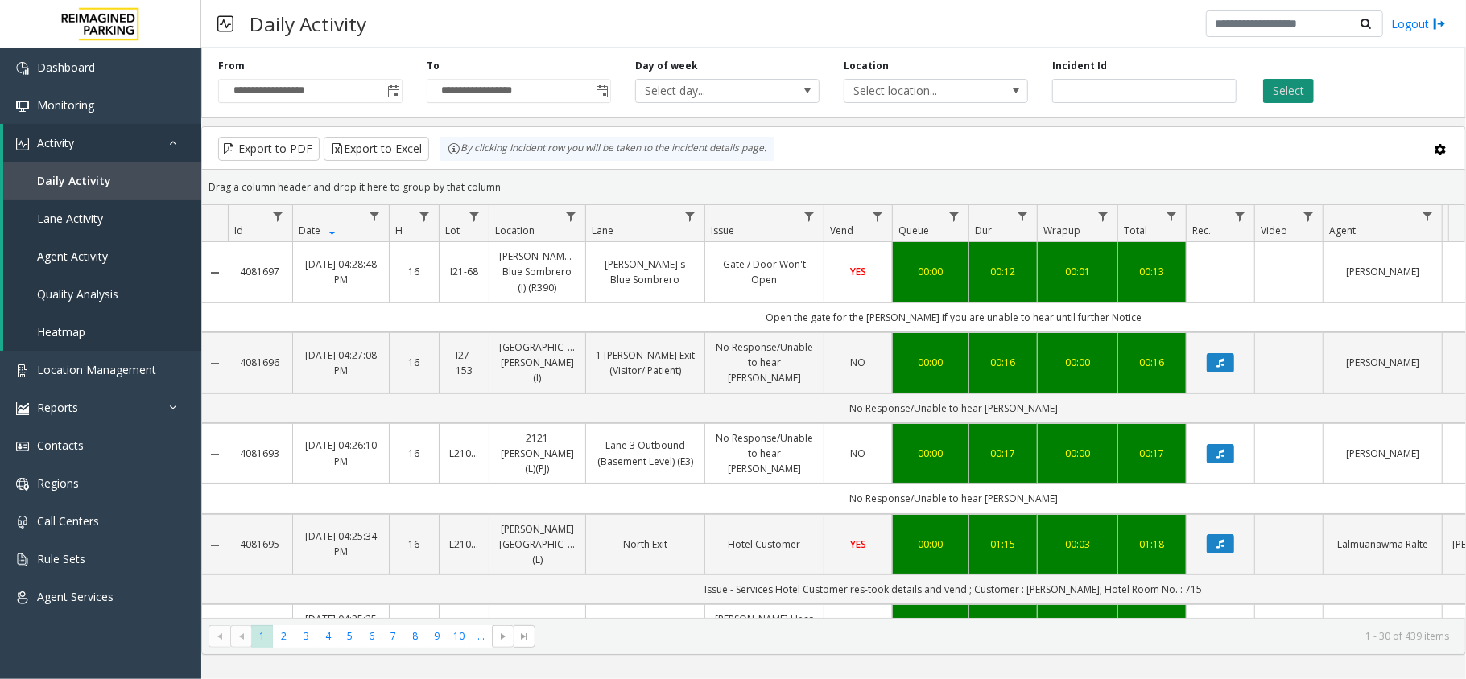
click at [1268, 93] on button "Select" at bounding box center [1288, 91] width 51 height 24
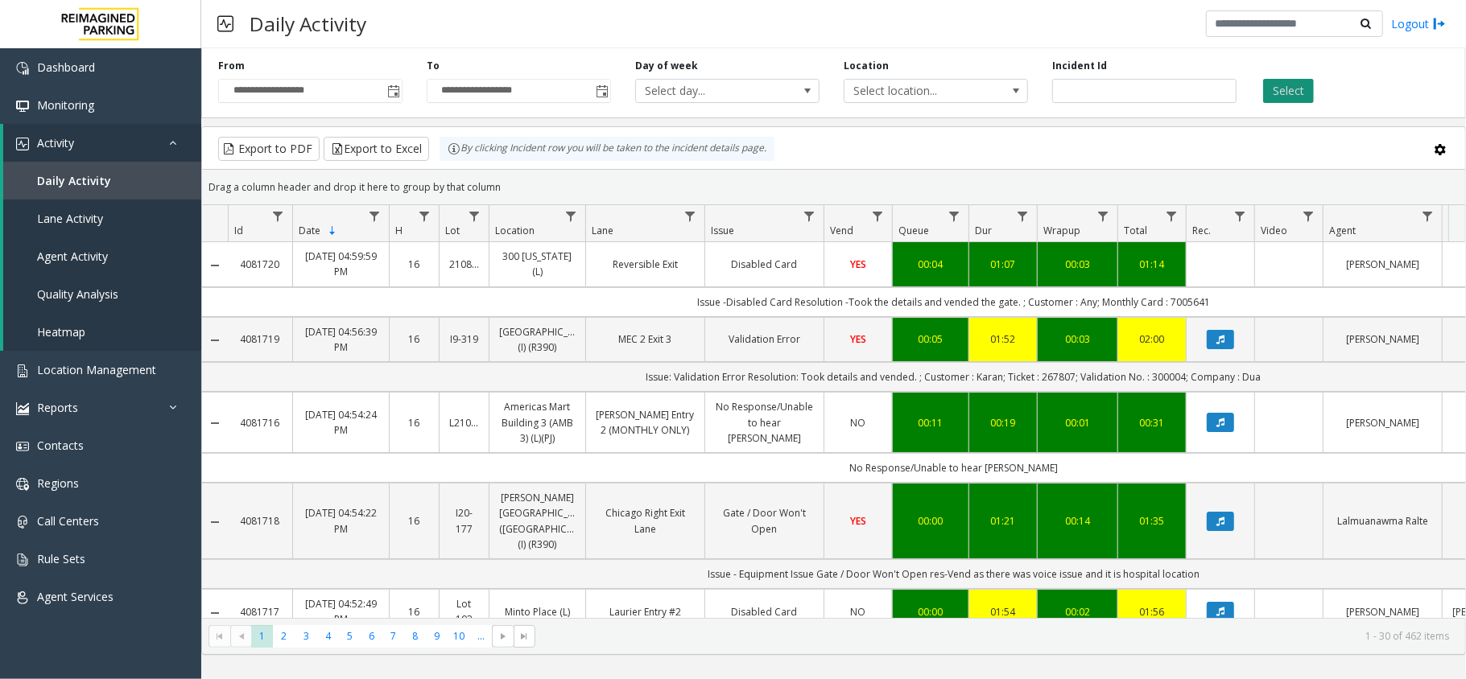
click at [1294, 91] on button "Select" at bounding box center [1288, 91] width 51 height 24
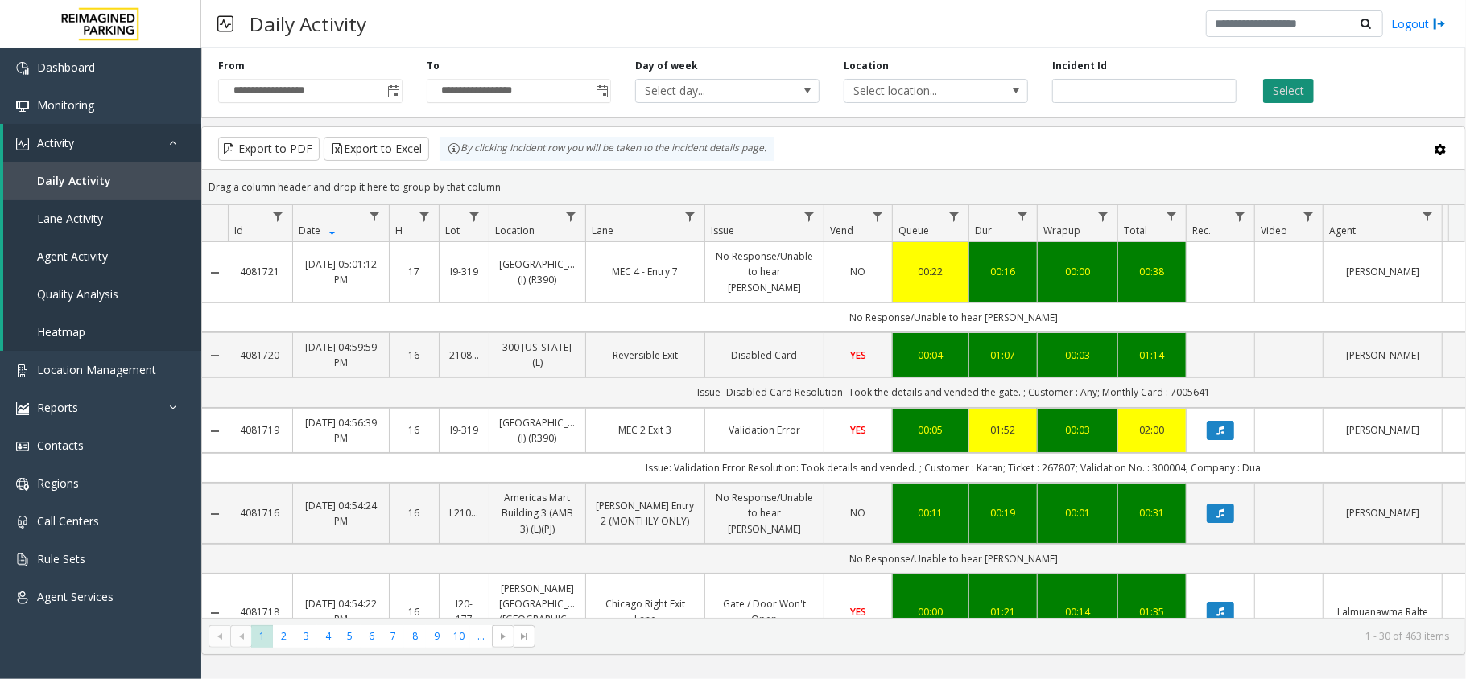
click at [1285, 100] on button "Select" at bounding box center [1288, 91] width 51 height 24
click at [1299, 84] on button "Select" at bounding box center [1288, 91] width 51 height 24
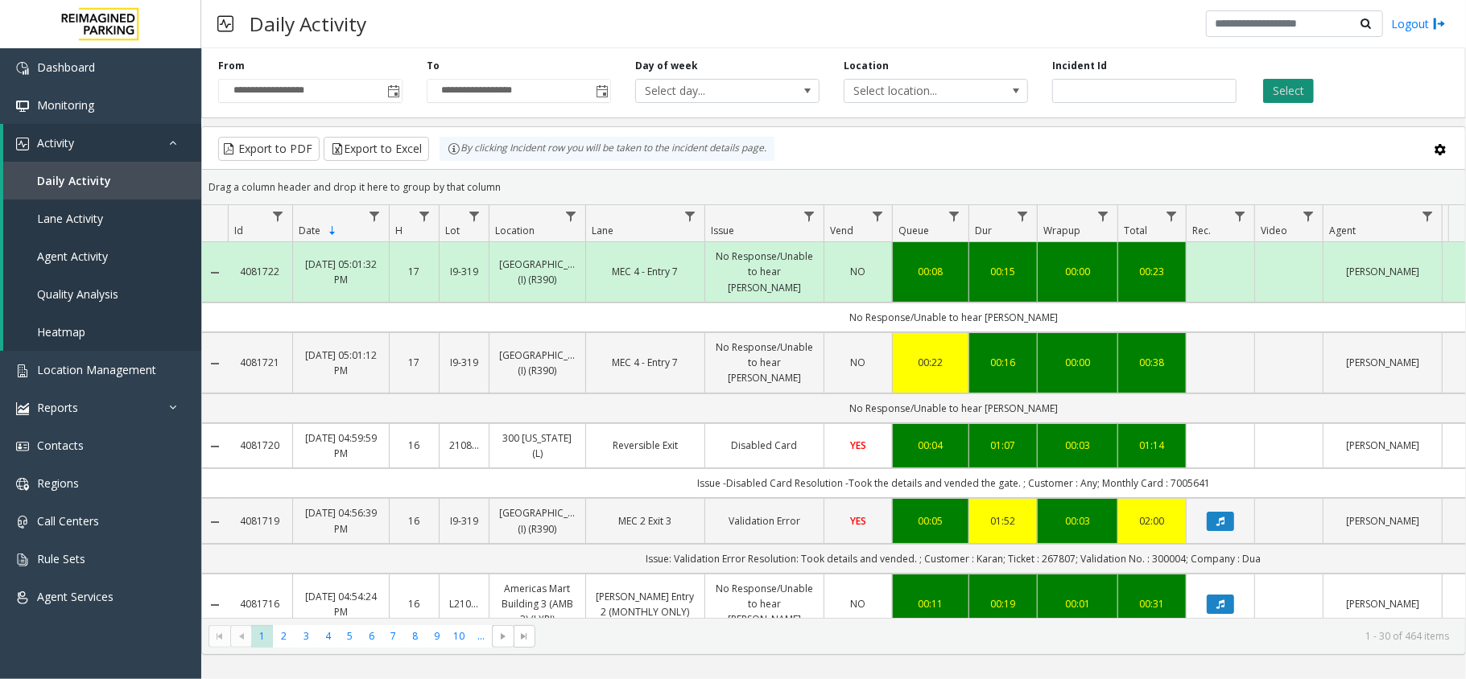
click at [1298, 85] on button "Select" at bounding box center [1288, 91] width 51 height 24
click at [1292, 92] on button "Select" at bounding box center [1288, 91] width 51 height 24
click at [1289, 97] on button "Select" at bounding box center [1288, 91] width 51 height 24
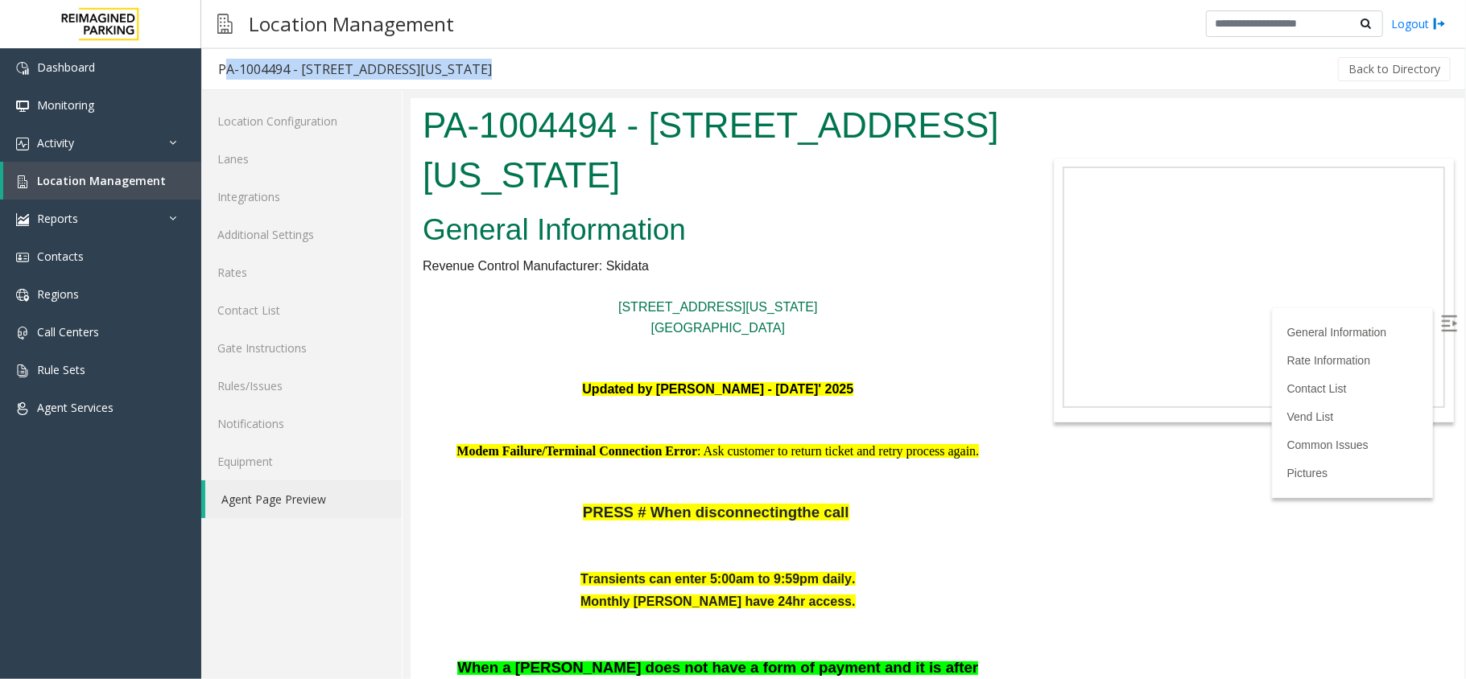
scroll to position [3786, 0]
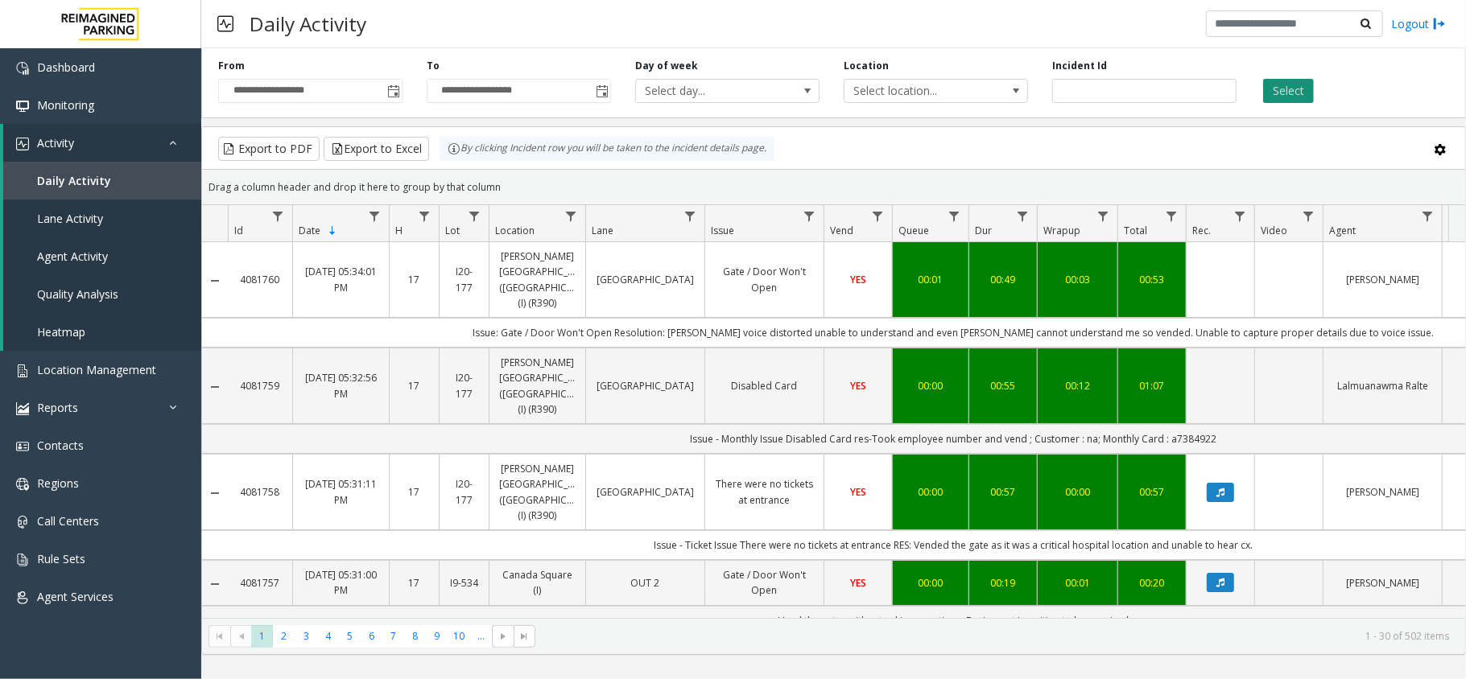
click at [1298, 91] on button "Select" at bounding box center [1288, 91] width 51 height 24
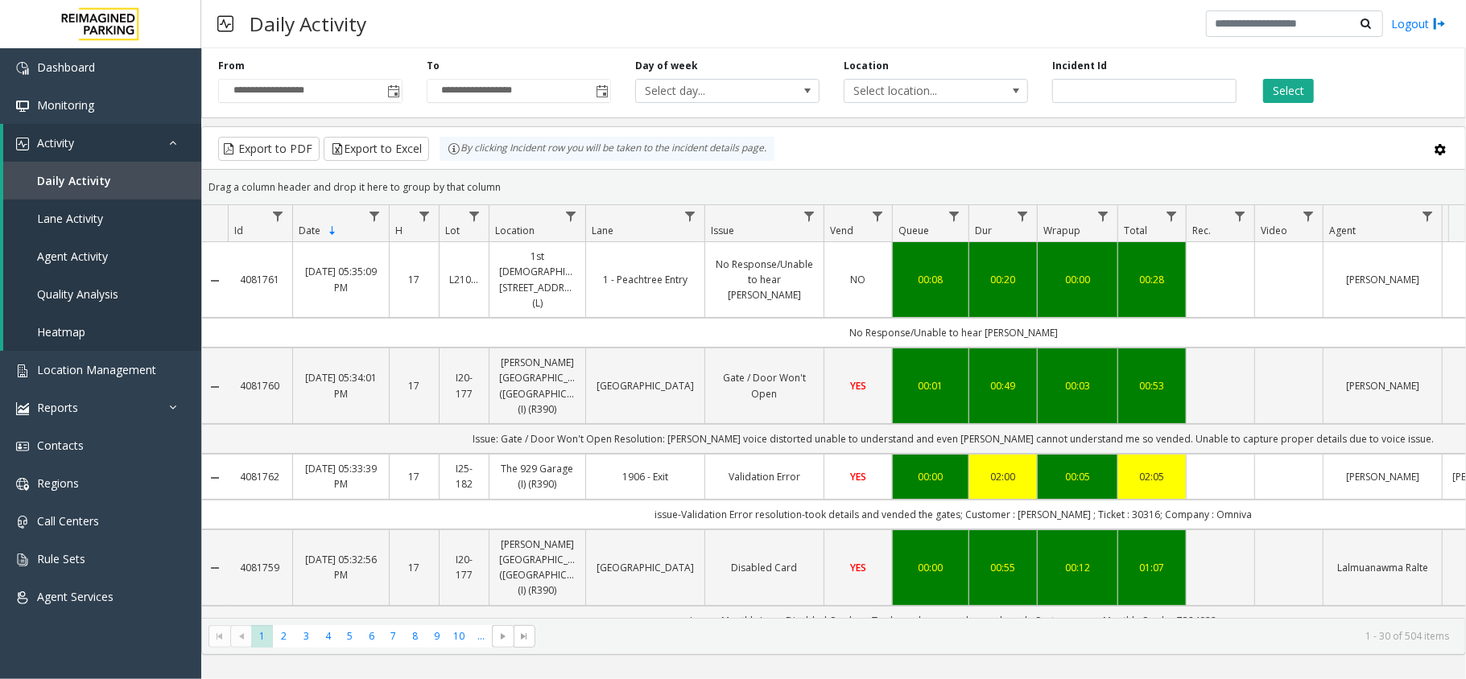
click at [1291, 106] on div "**********" at bounding box center [833, 80] width 1264 height 76
click at [1291, 97] on button "Select" at bounding box center [1288, 91] width 51 height 24
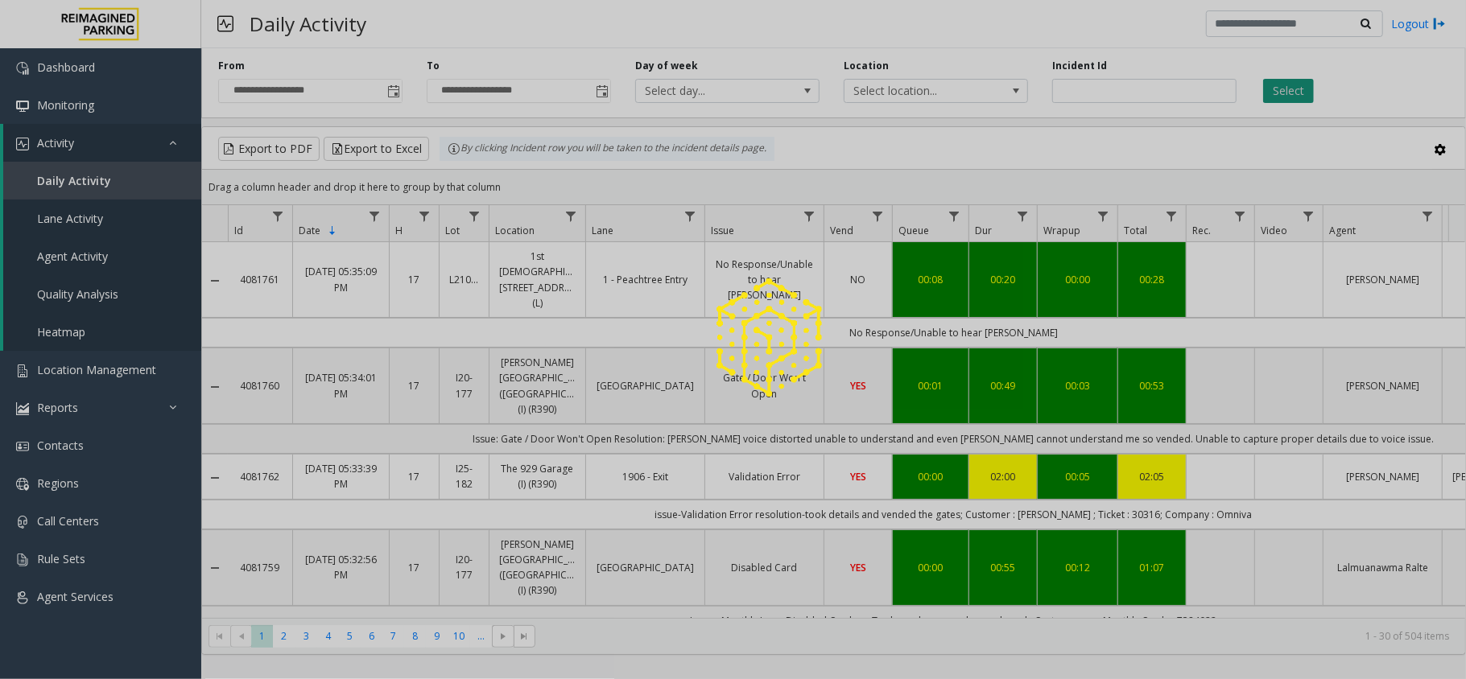
click at [1291, 97] on div at bounding box center [733, 339] width 1466 height 679
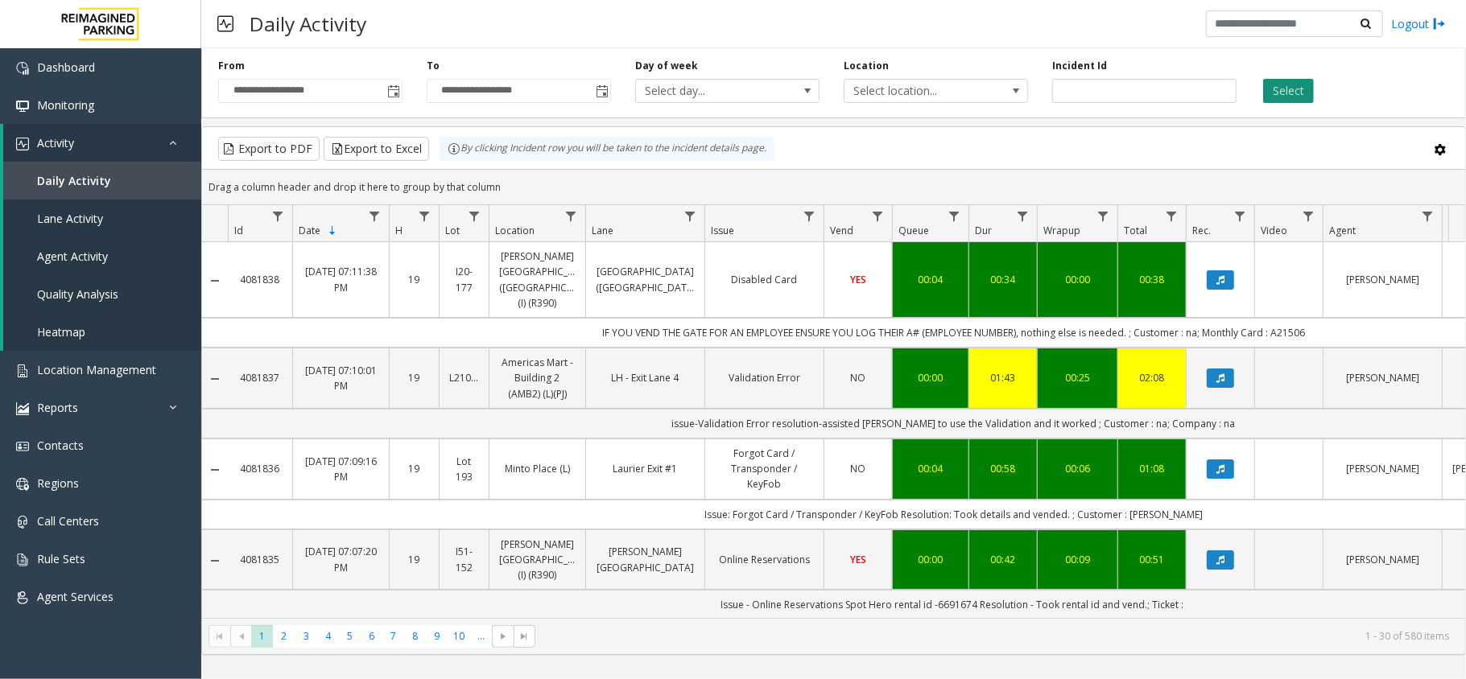
click at [1277, 89] on button "Select" at bounding box center [1288, 91] width 51 height 24
